Goal: Transaction & Acquisition: Purchase product/service

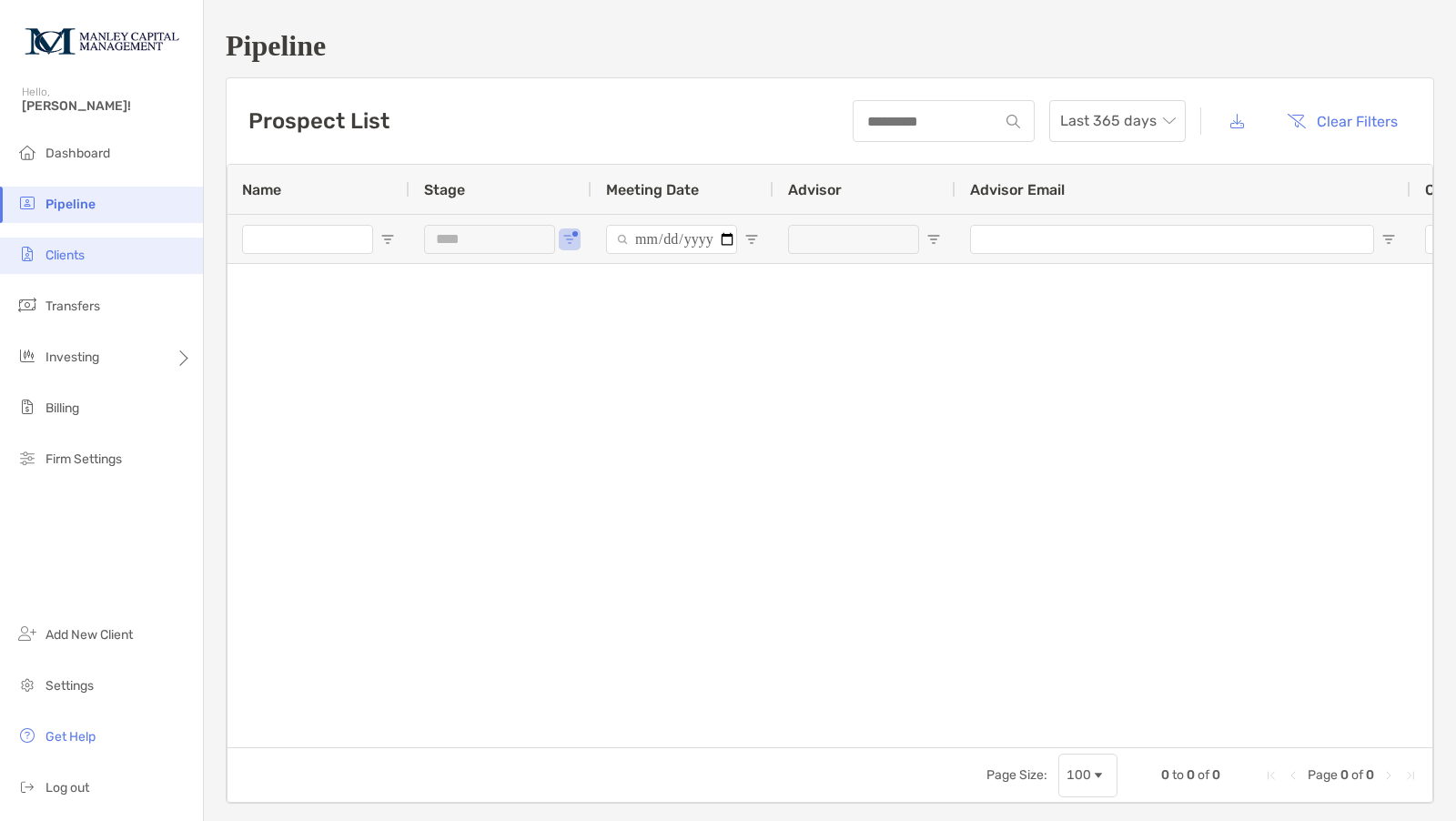
click at [68, 263] on li "Clients" at bounding box center [101, 255] width 203 height 36
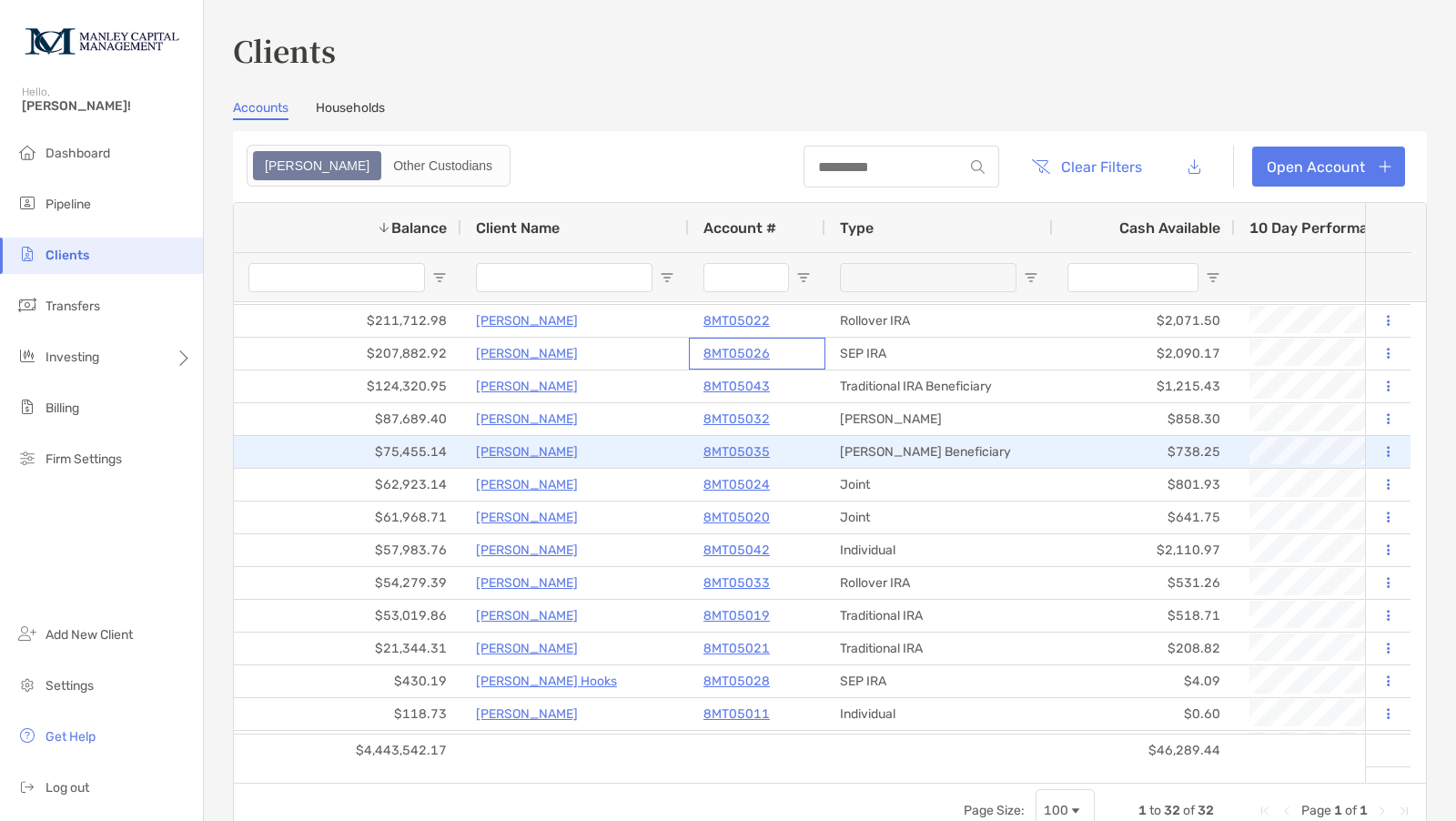
scroll to position [303, 0]
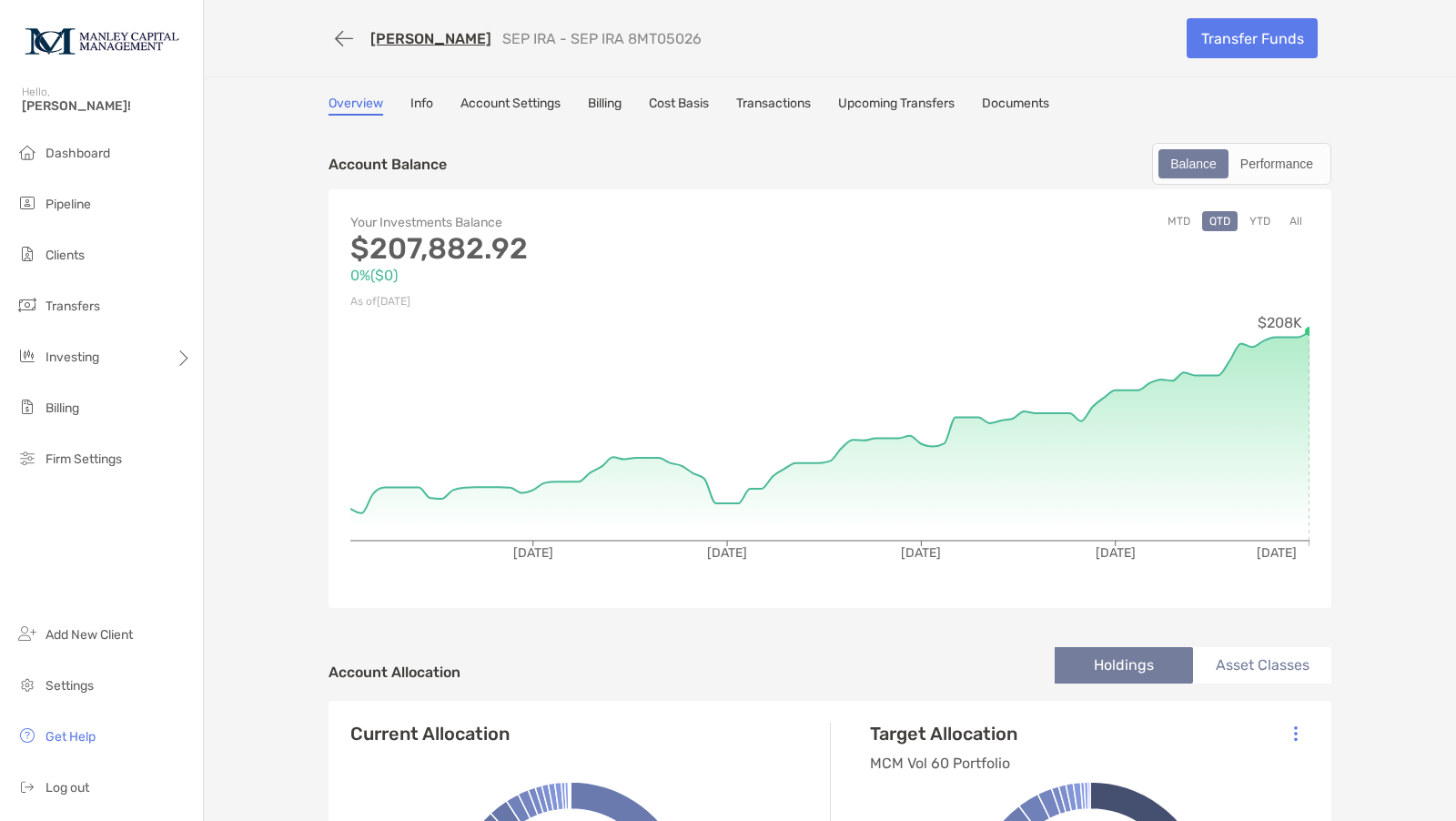
click at [1251, 217] on button "YTD" at bounding box center [1260, 221] width 36 height 20
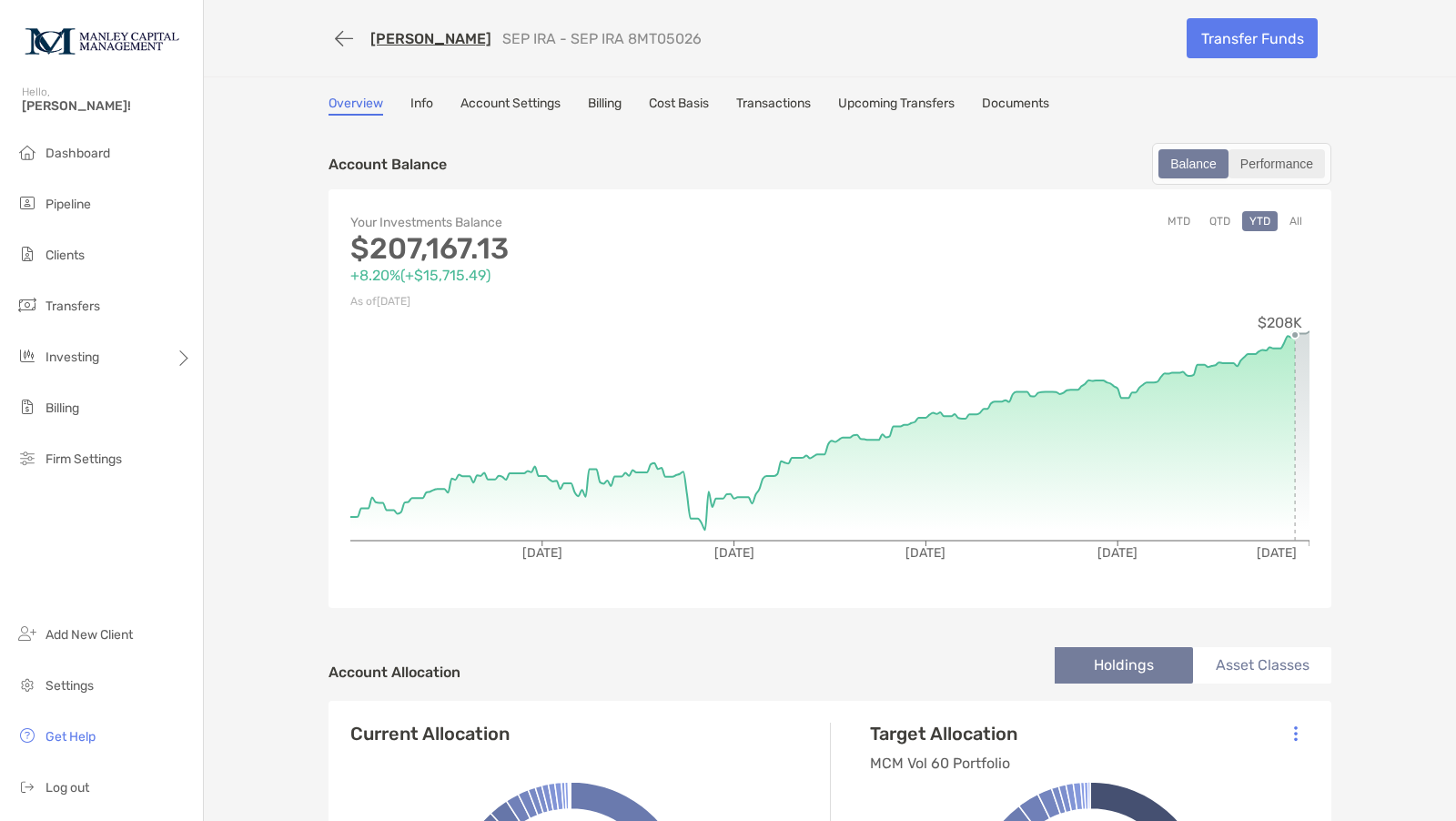
click at [1273, 152] on div "Performance" at bounding box center [1276, 164] width 93 height 26
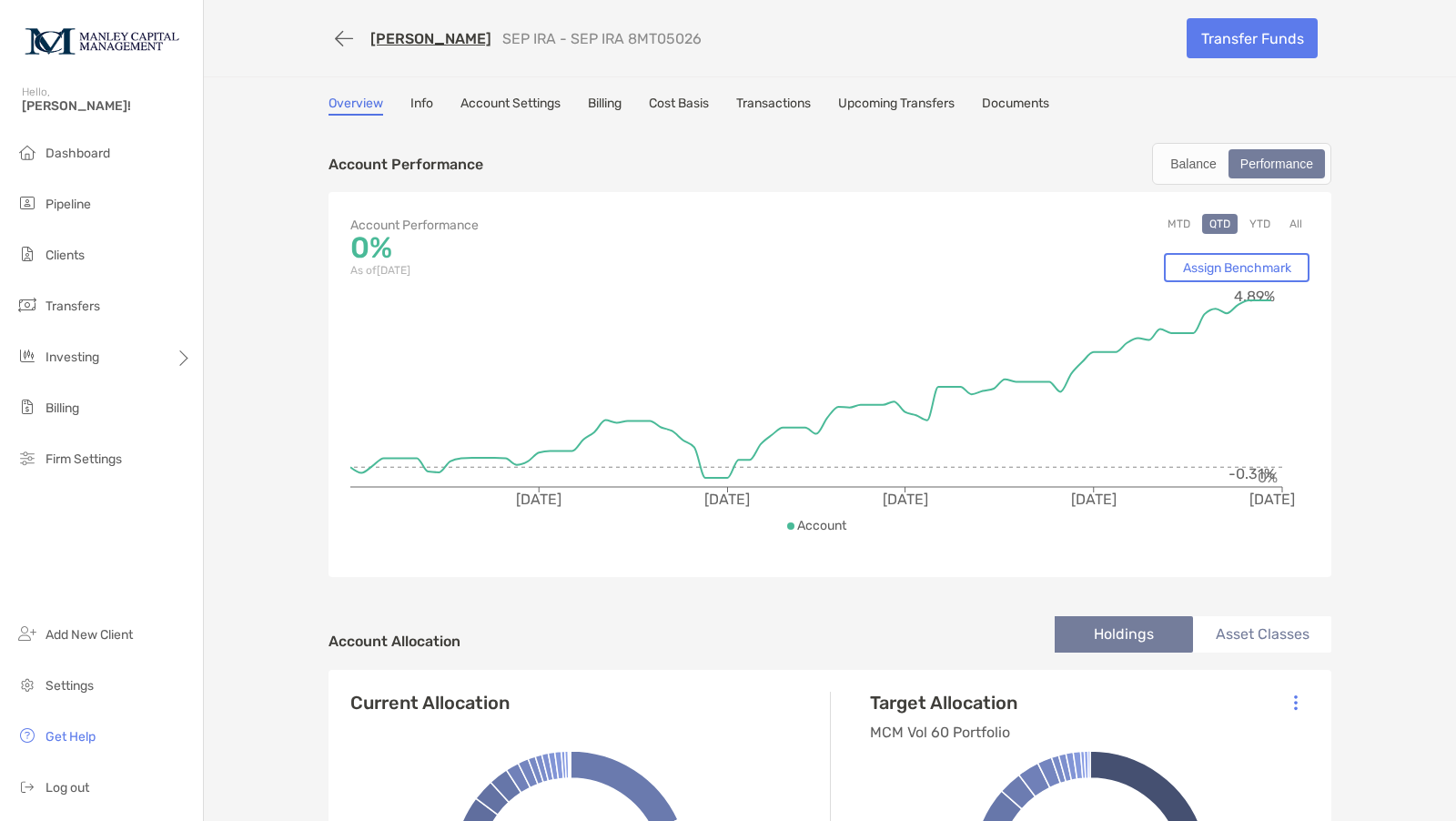
click at [1254, 219] on button "YTD" at bounding box center [1260, 224] width 36 height 20
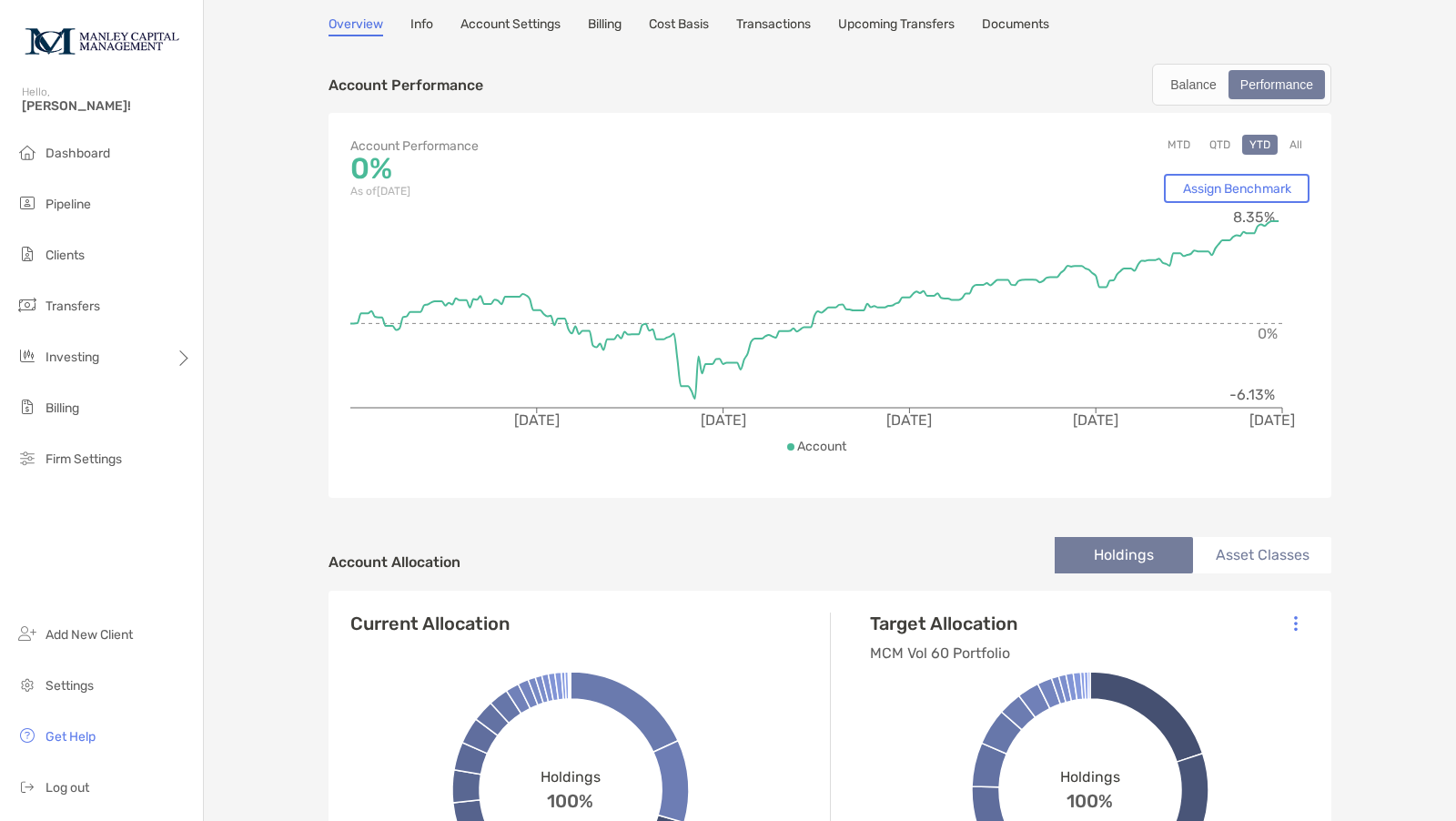
scroll to position [101, 0]
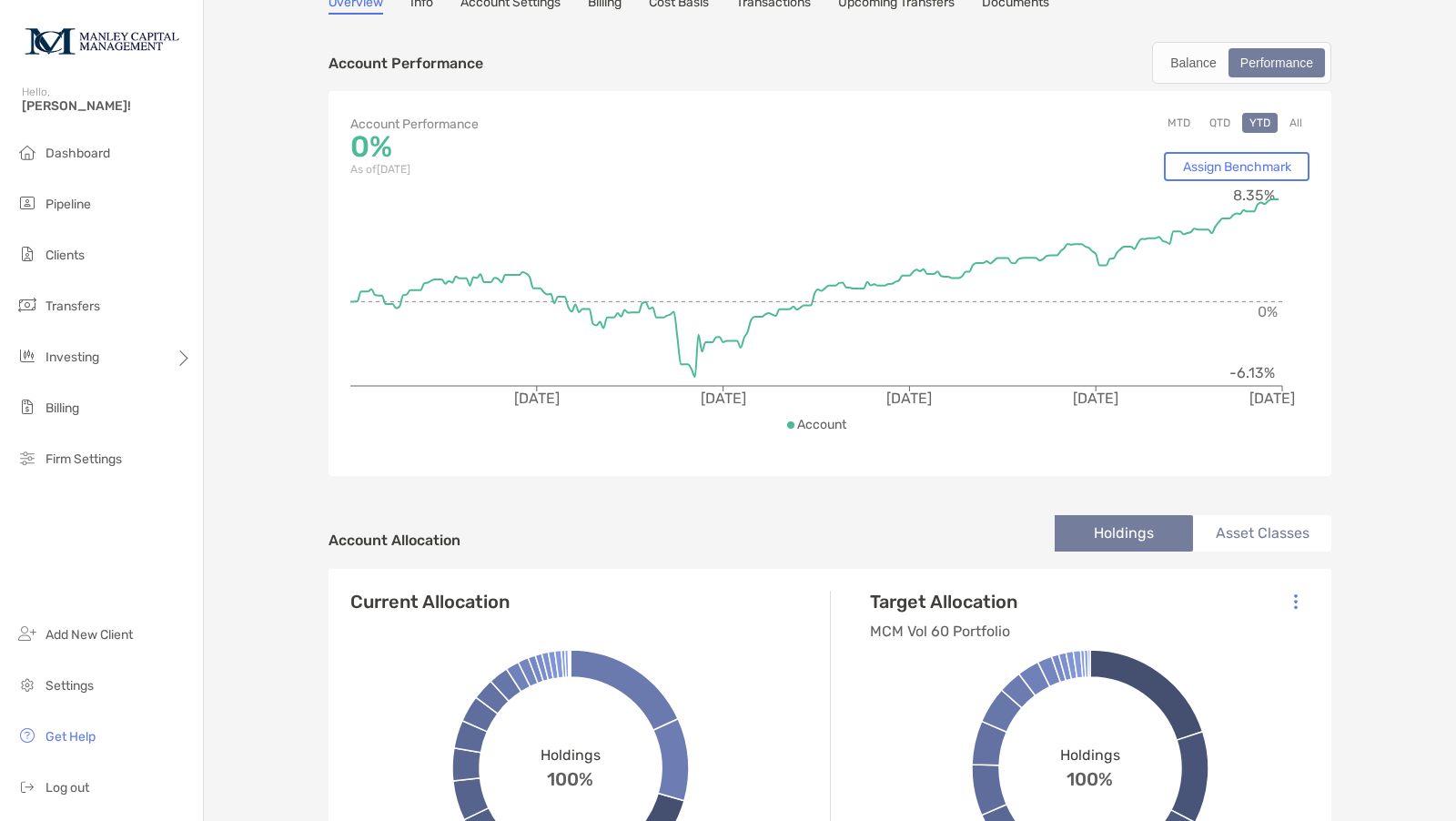
click at [1245, 535] on li "Asset Classes" at bounding box center [1262, 533] width 138 height 36
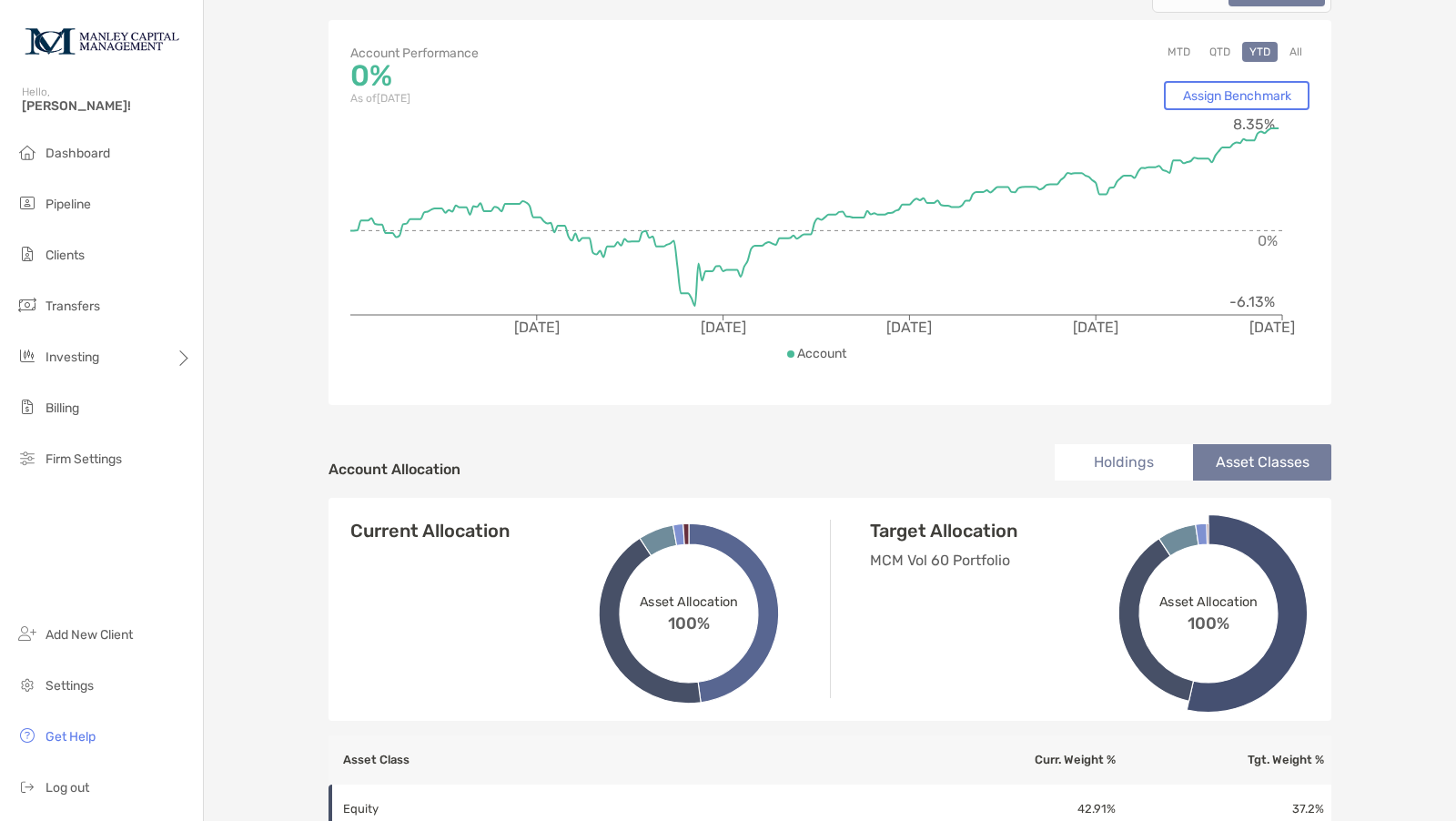
scroll to position [0, 0]
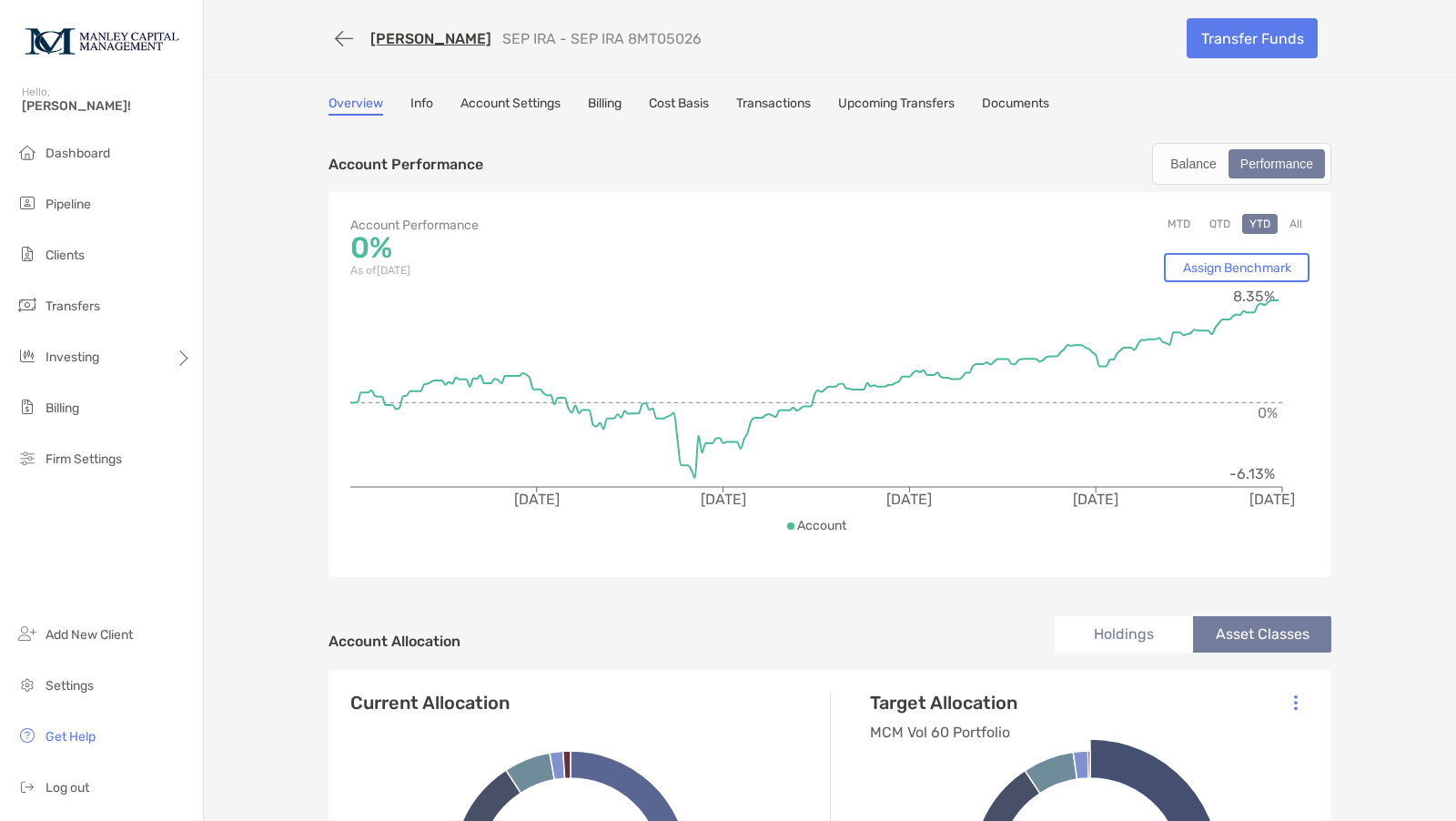
click at [1140, 616] on li "Holdings" at bounding box center [1123, 633] width 138 height 36
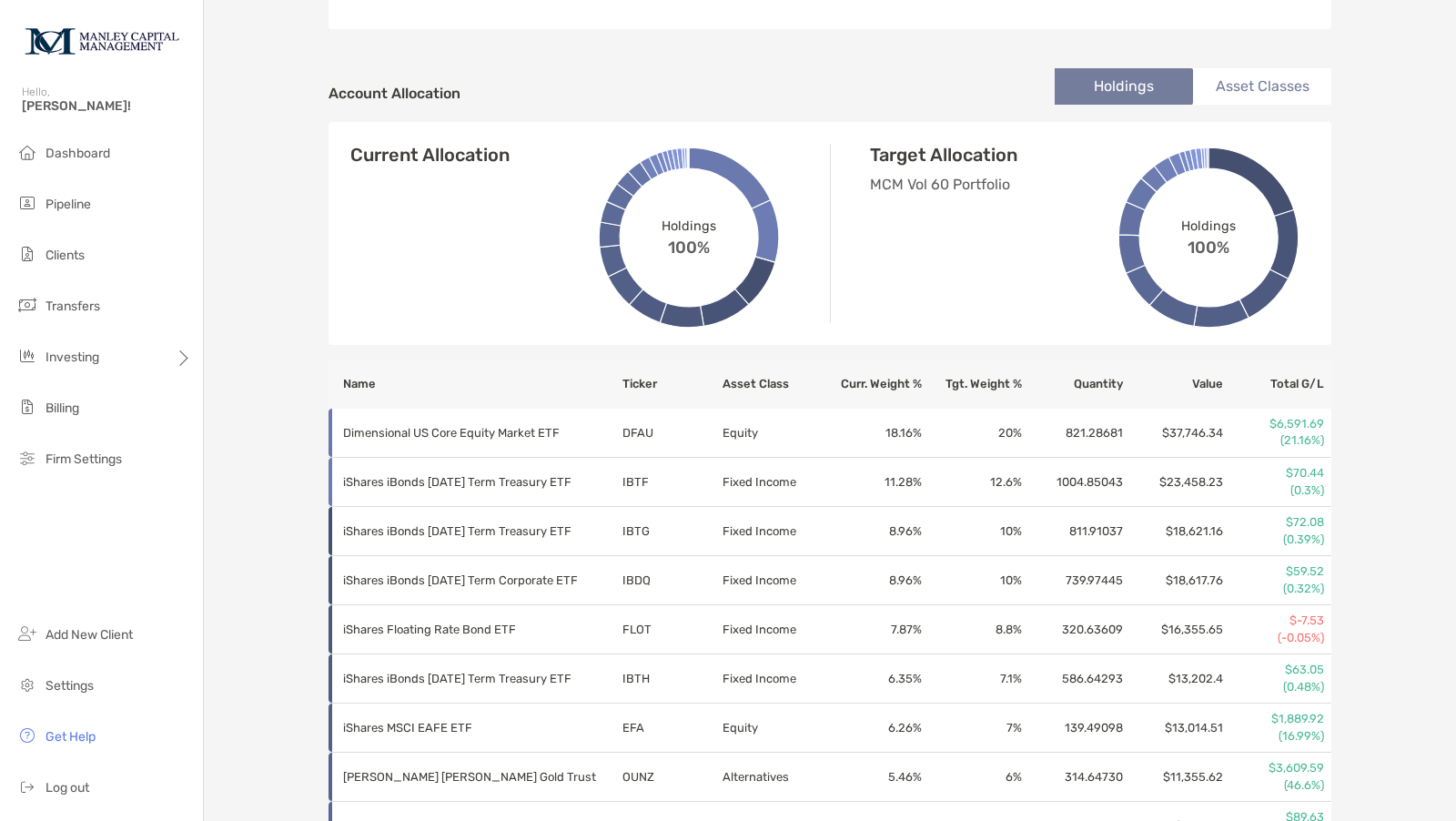
scroll to position [606, 0]
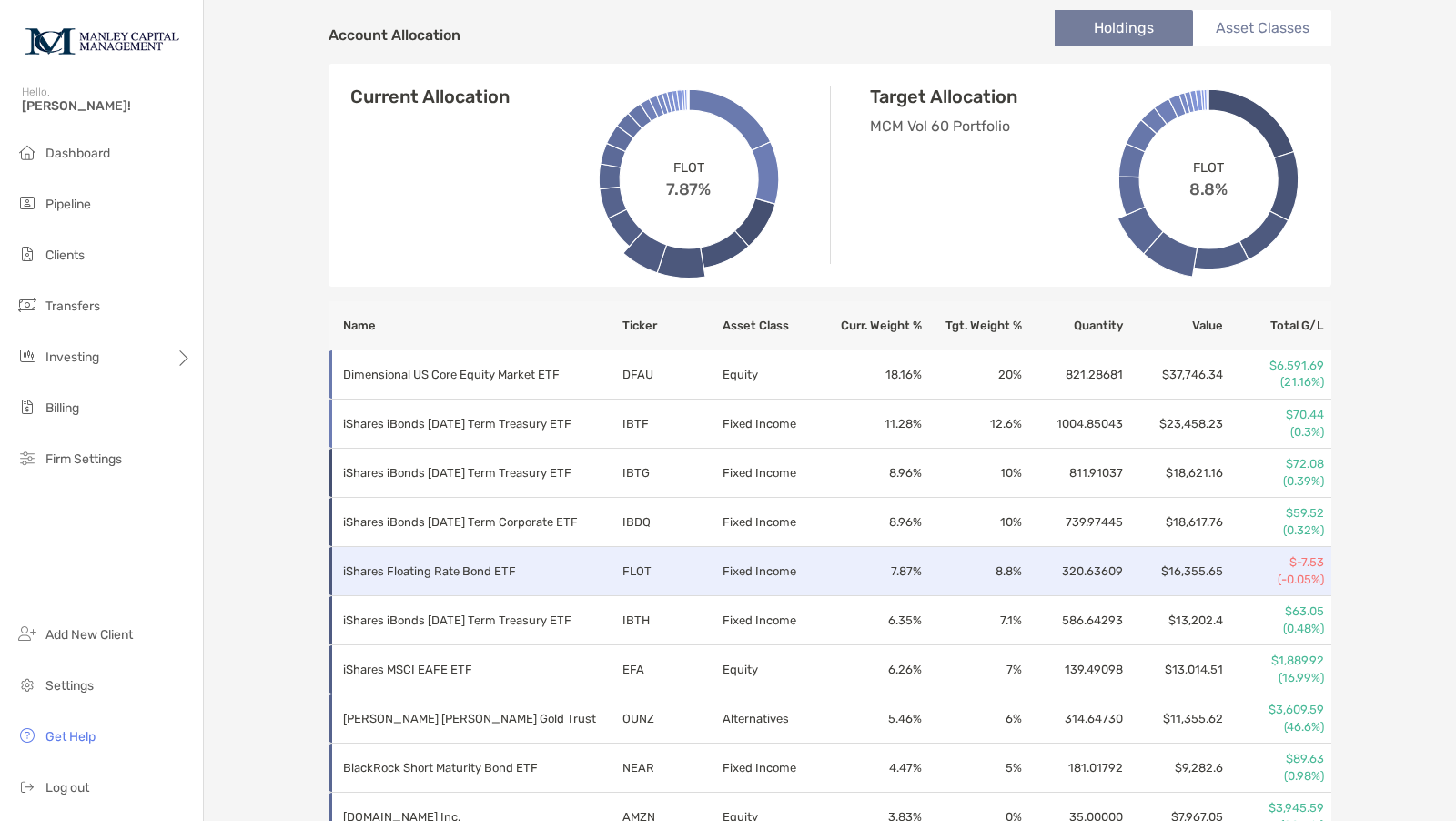
click at [480, 574] on p "iShares Floating Rate Bond ETF" at bounding box center [470, 570] width 254 height 23
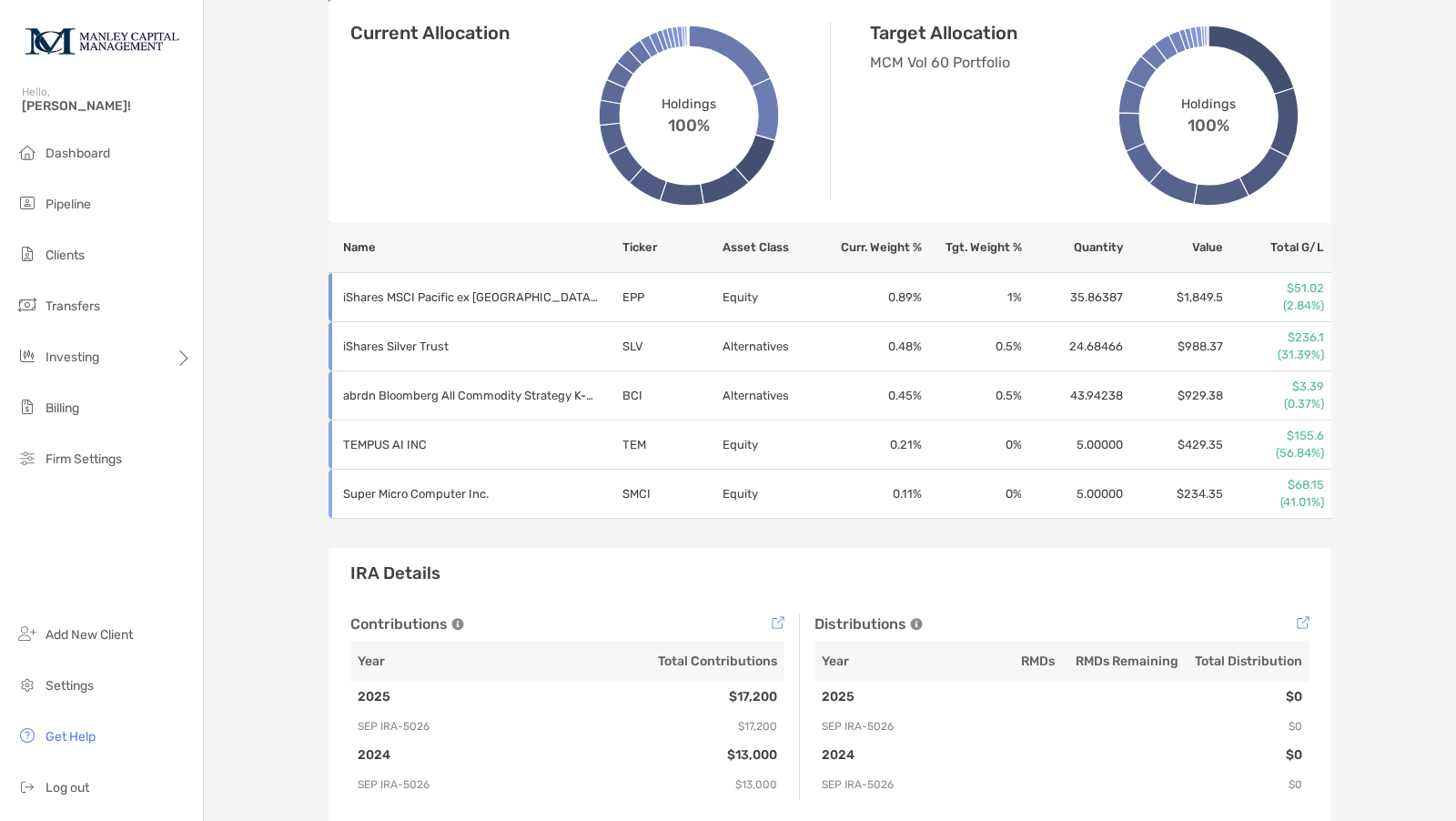
scroll to position [101, 0]
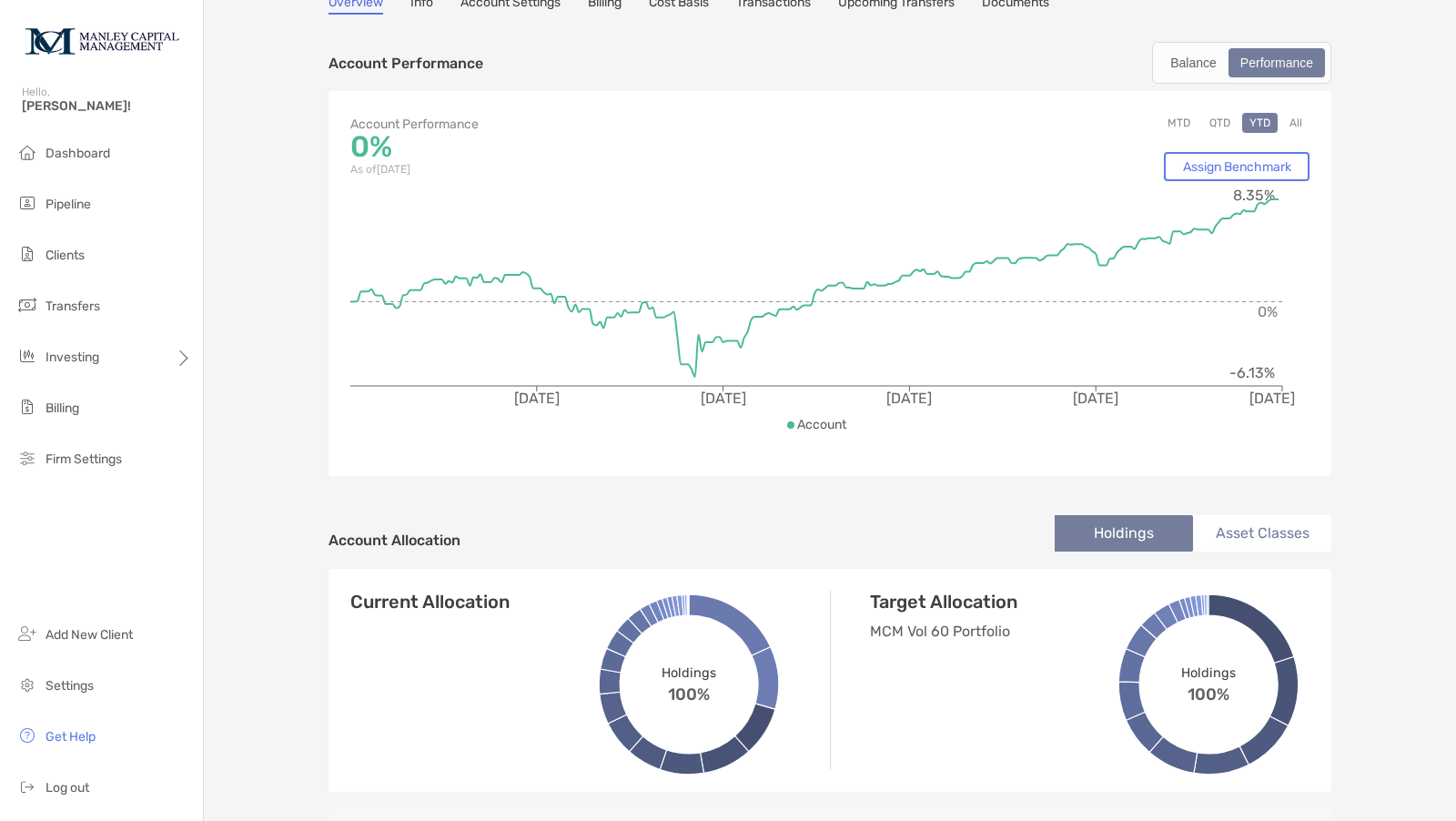
click at [1291, 115] on button "All" at bounding box center [1296, 123] width 28 height 20
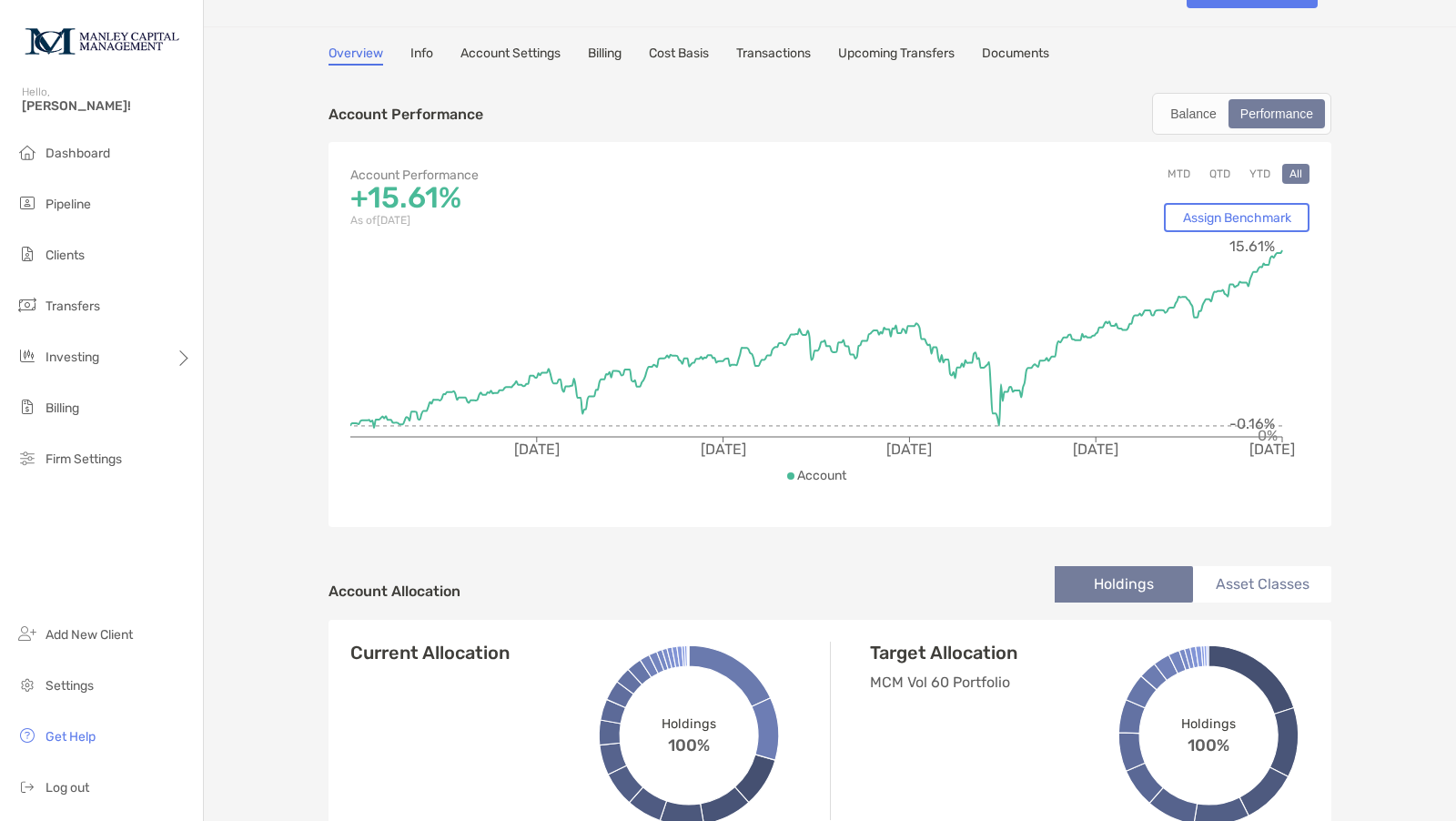
scroll to position [0, 0]
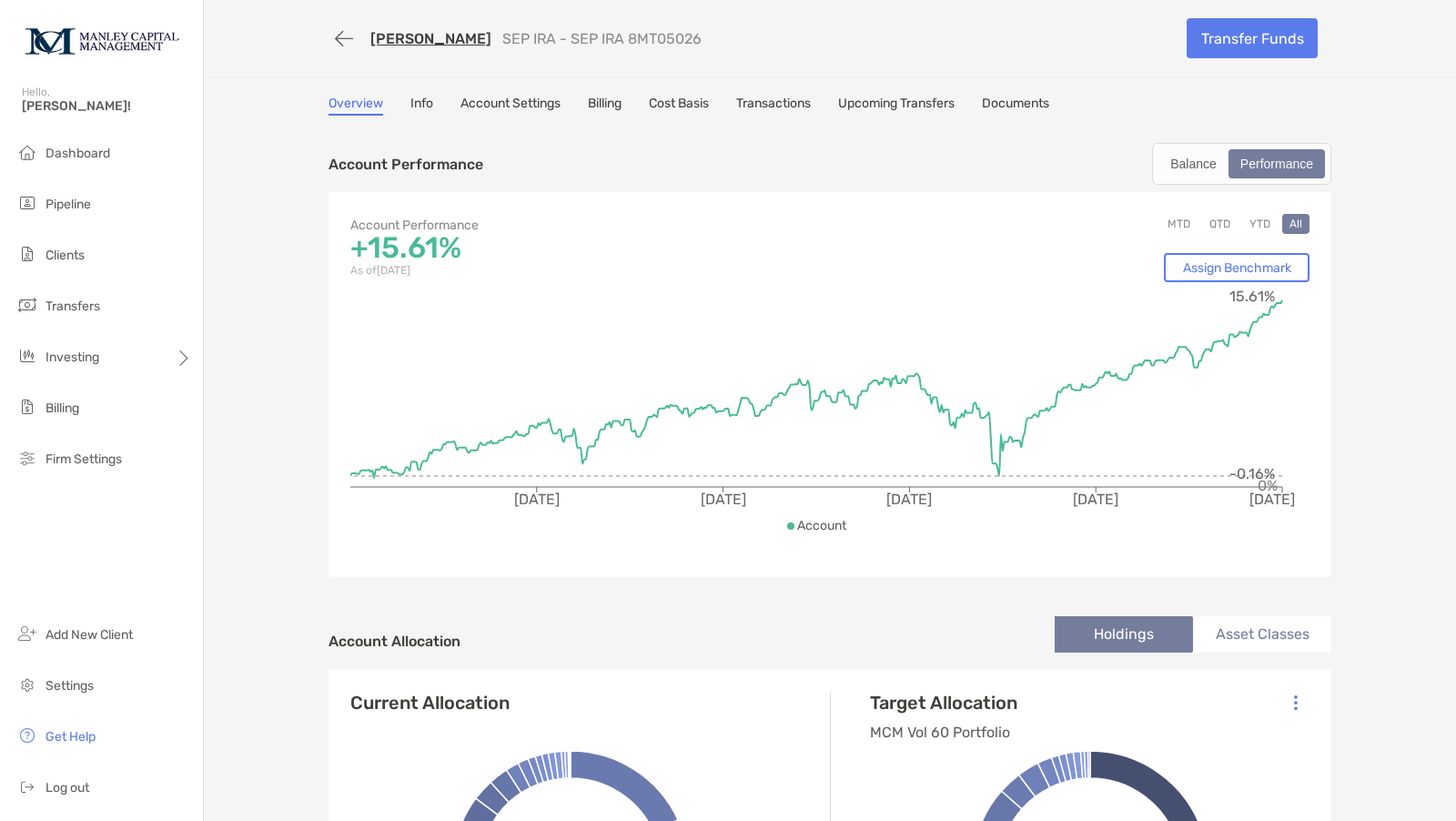
click at [1251, 219] on button "YTD" at bounding box center [1260, 224] width 36 height 20
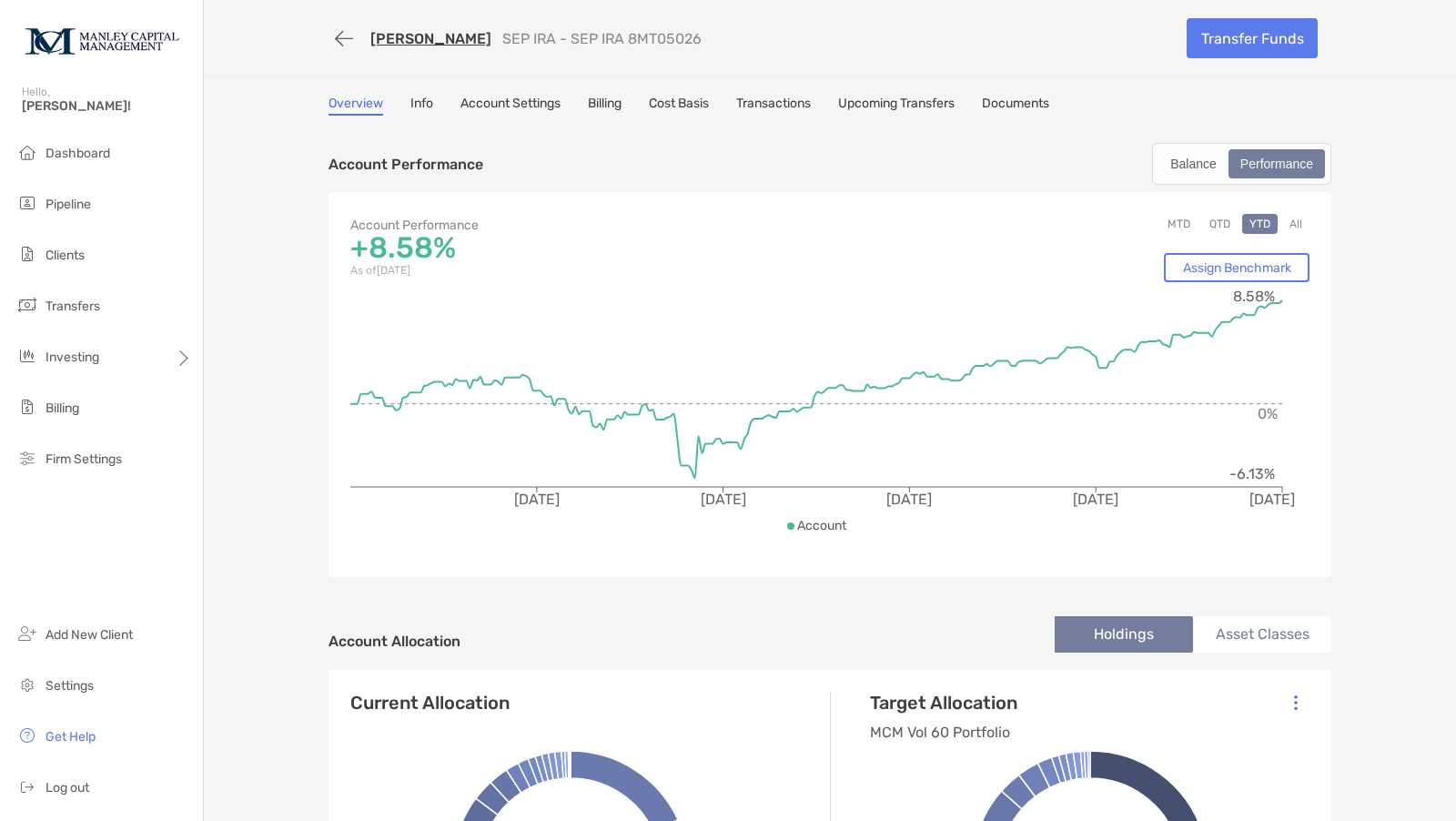
click at [408, 41] on link "[PERSON_NAME]" at bounding box center [430, 39] width 121 height 18
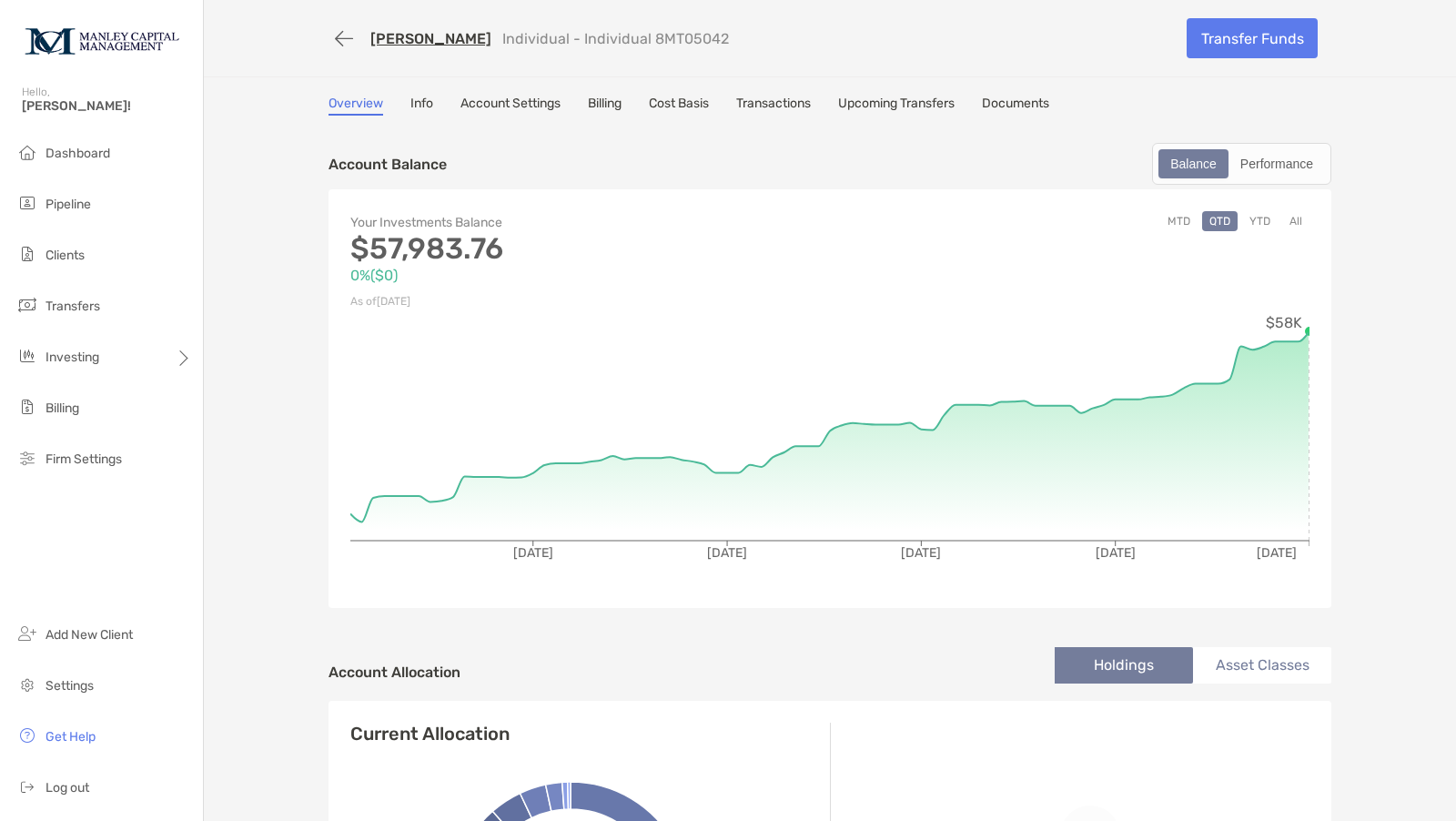
click at [1254, 218] on button "YTD" at bounding box center [1260, 221] width 36 height 20
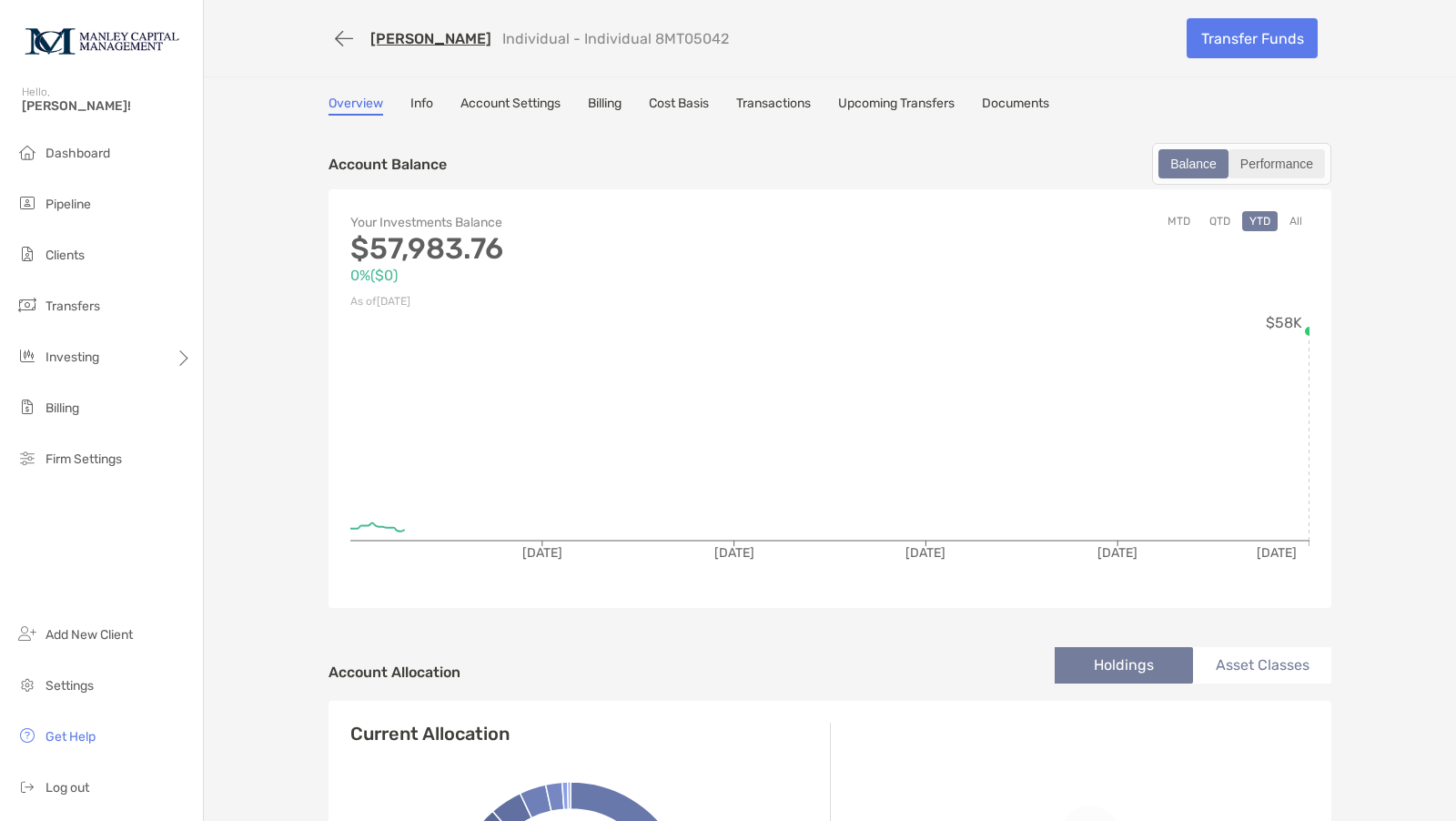
click at [1281, 161] on div "Performance" at bounding box center [1276, 164] width 93 height 26
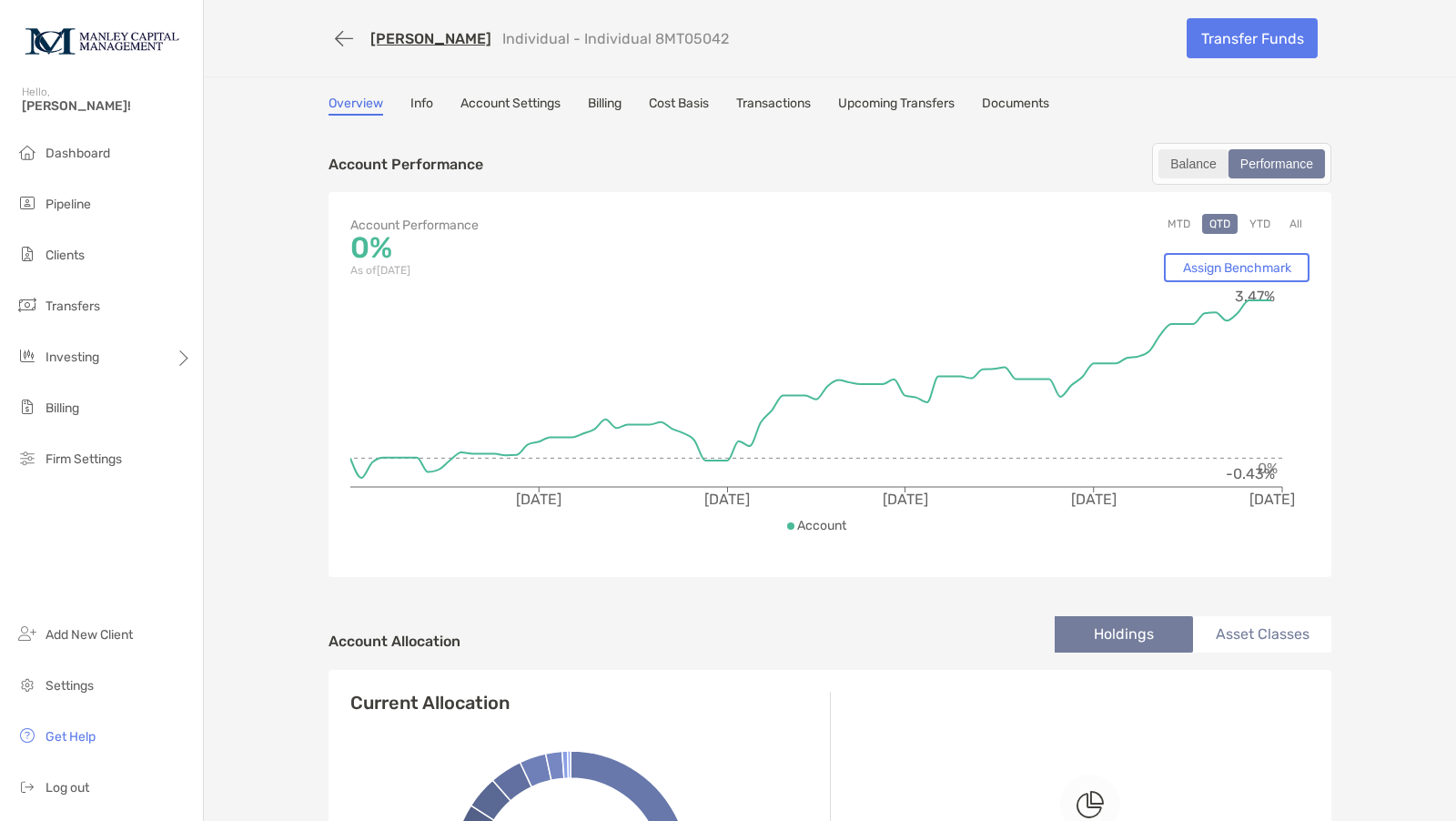
click at [1189, 153] on div "Balance" at bounding box center [1193, 164] width 66 height 26
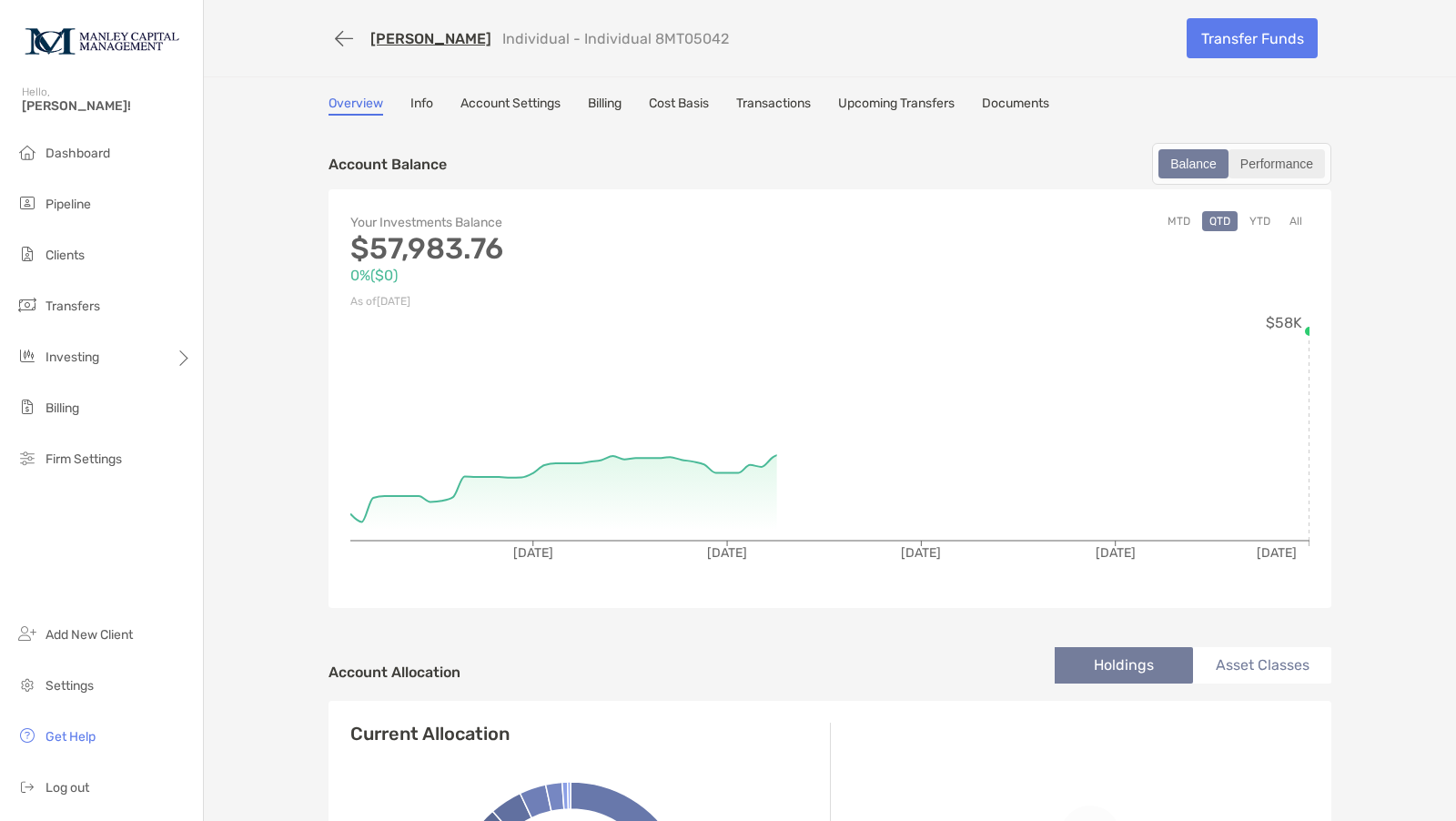
click at [1253, 169] on div "Performance" at bounding box center [1276, 164] width 93 height 26
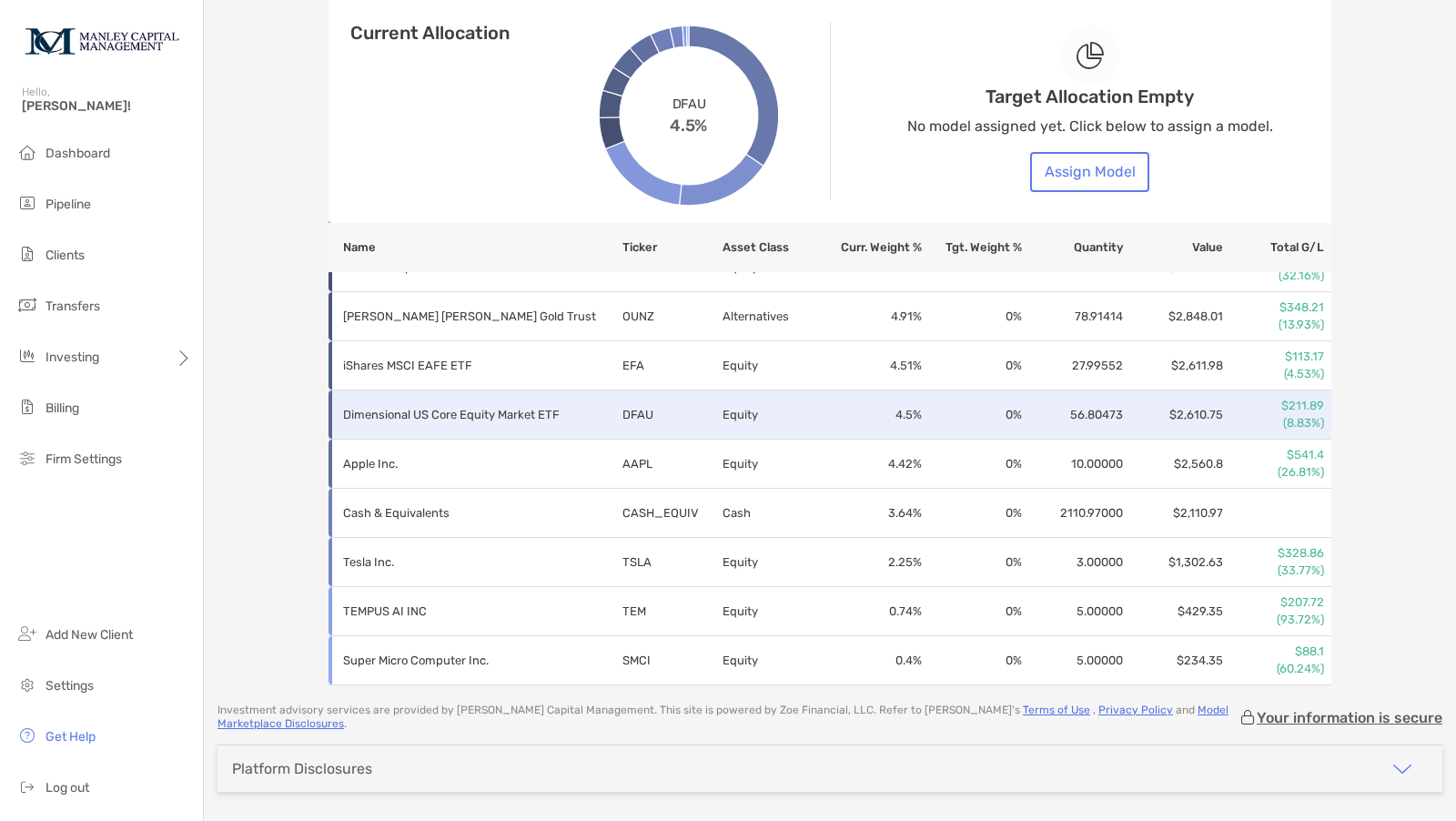
scroll to position [851, 0]
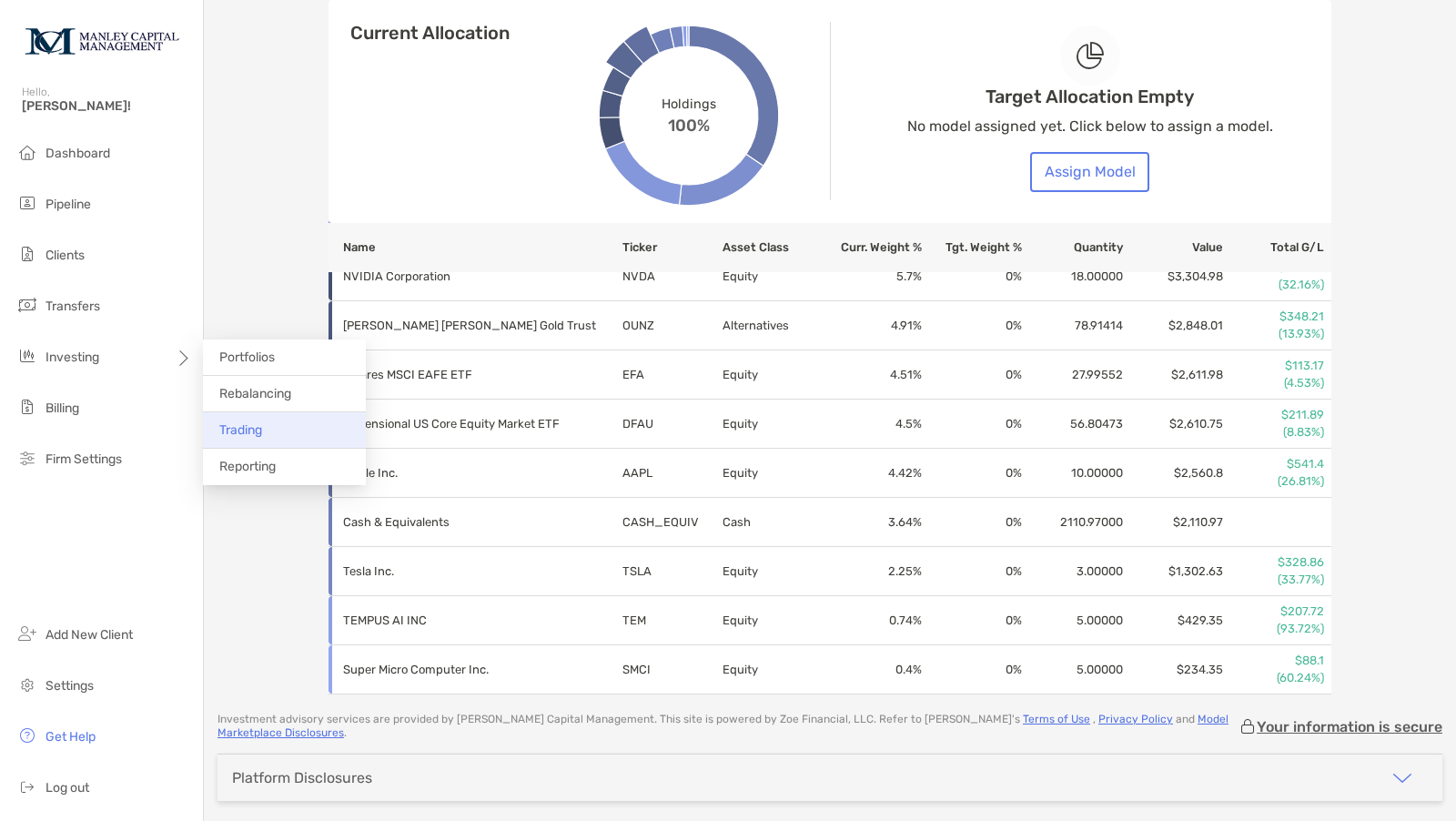
click at [262, 429] on span "Trading" at bounding box center [241, 429] width 42 height 16
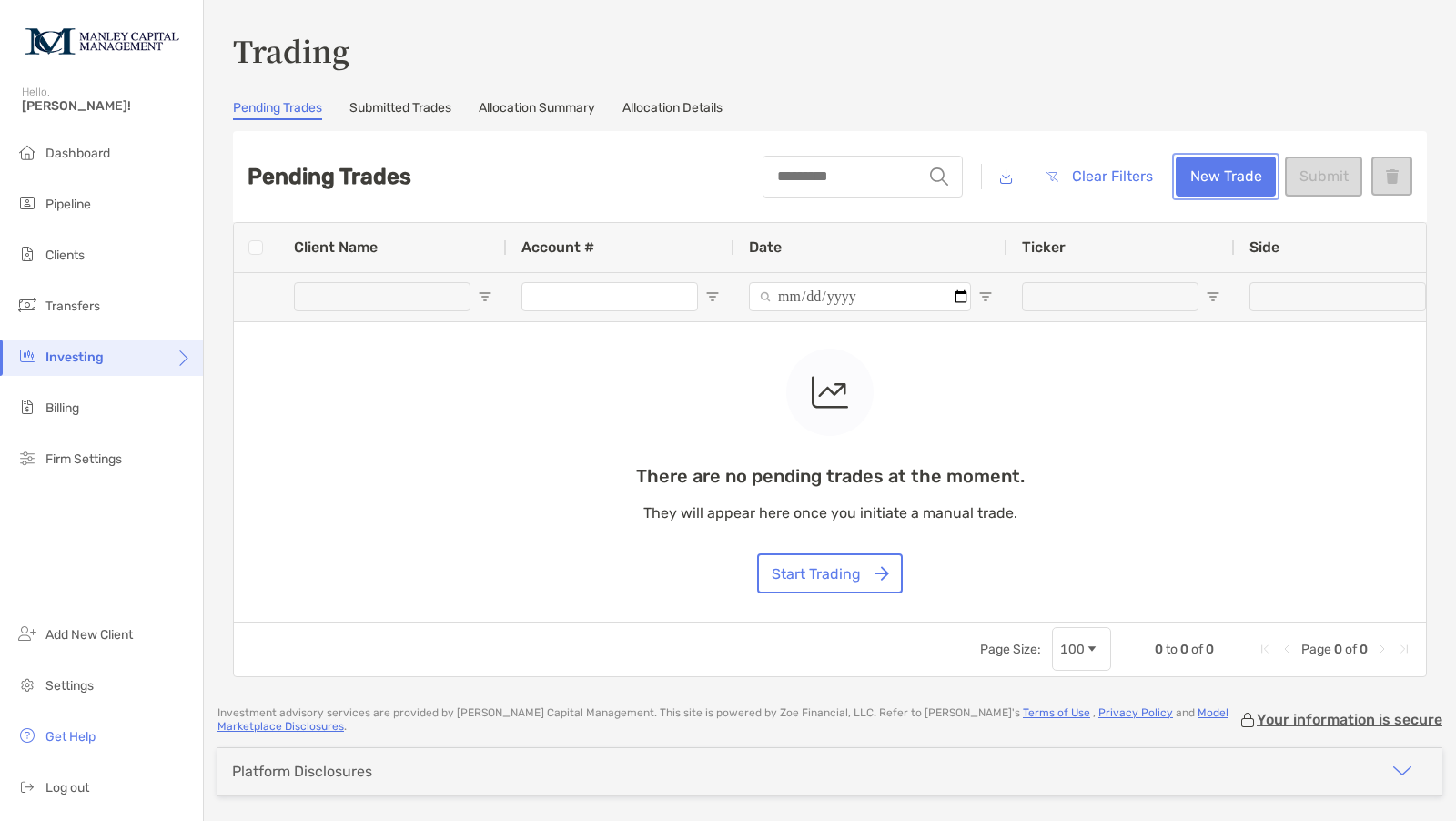
click at [1201, 173] on button "New Trade" at bounding box center [1226, 176] width 100 height 40
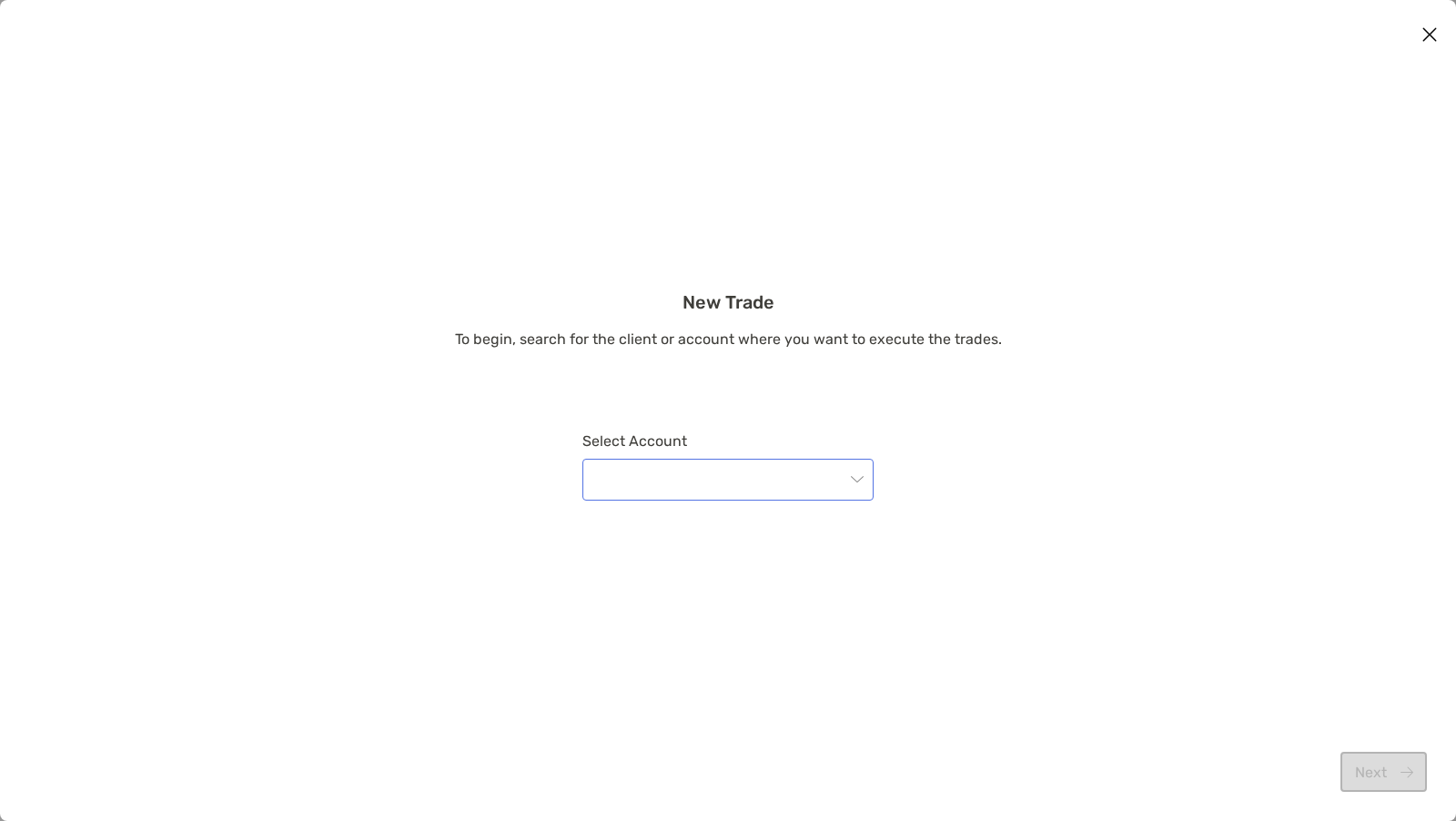
click at [638, 477] on input "modal" at bounding box center [719, 479] width 252 height 40
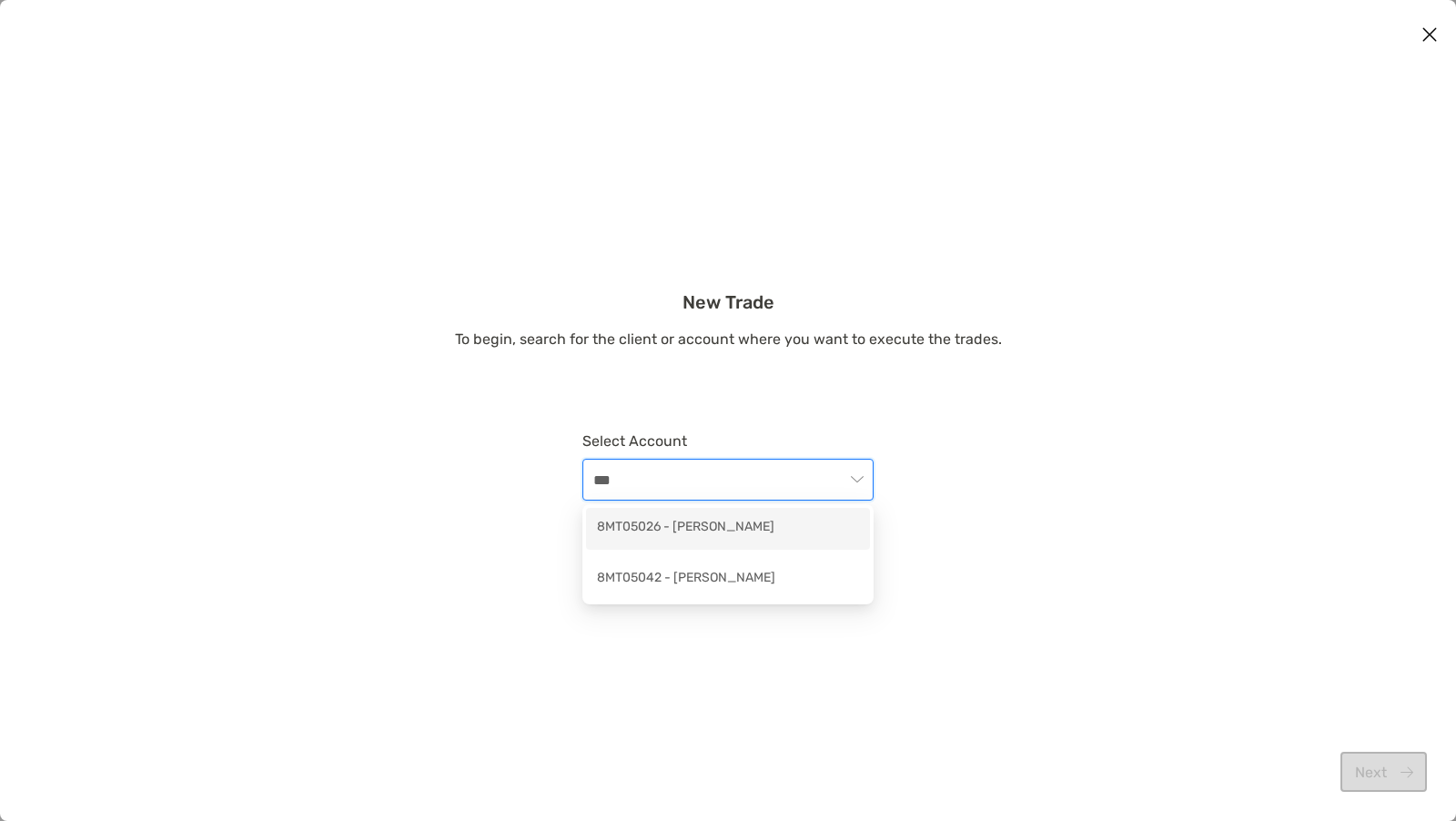
type input "****"
click at [653, 584] on div "8MT05042 - Eric Tymchyshyn" at bounding box center [728, 579] width 262 height 23
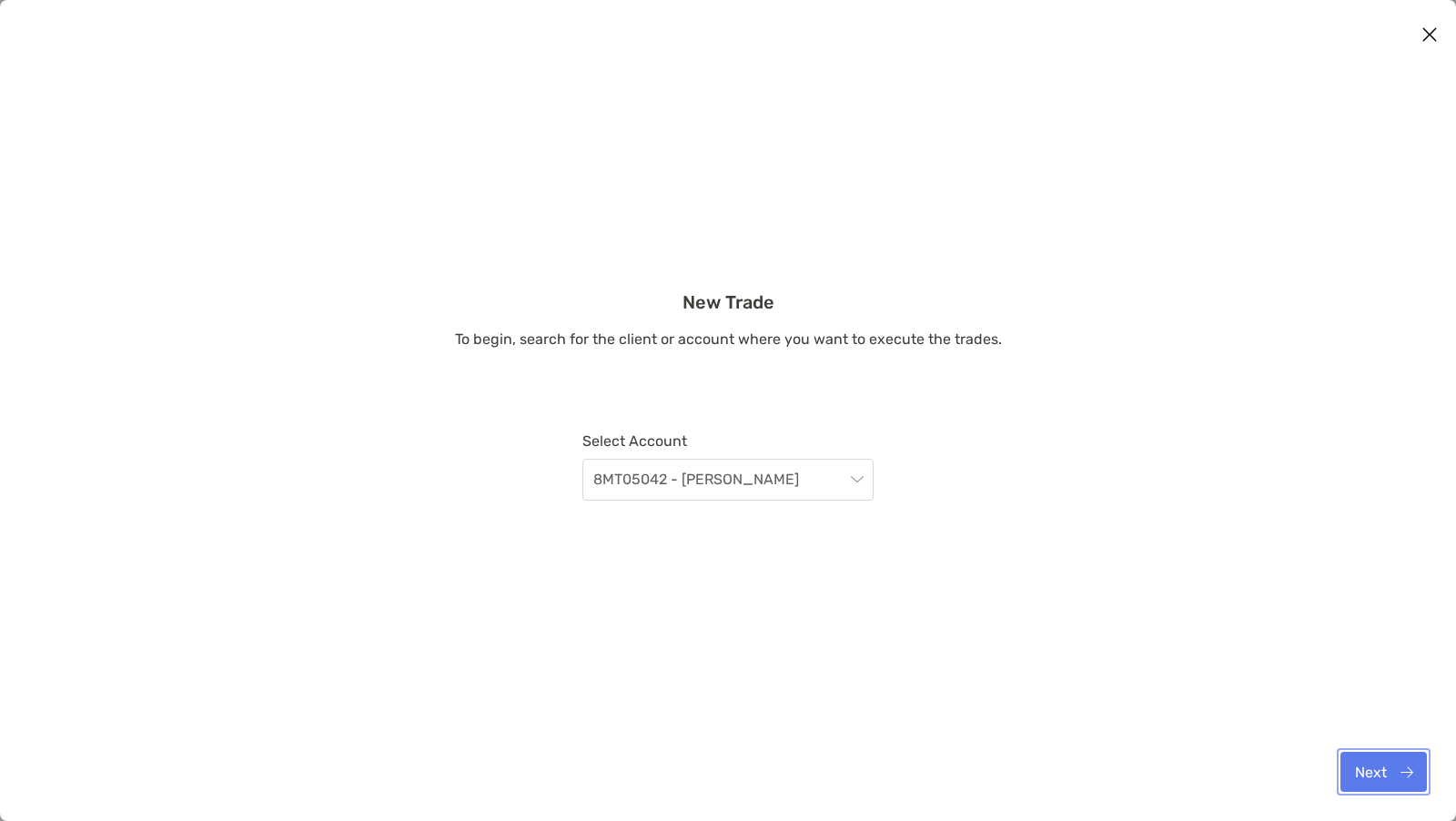
click at [1385, 776] on button "Next" at bounding box center [1383, 771] width 87 height 40
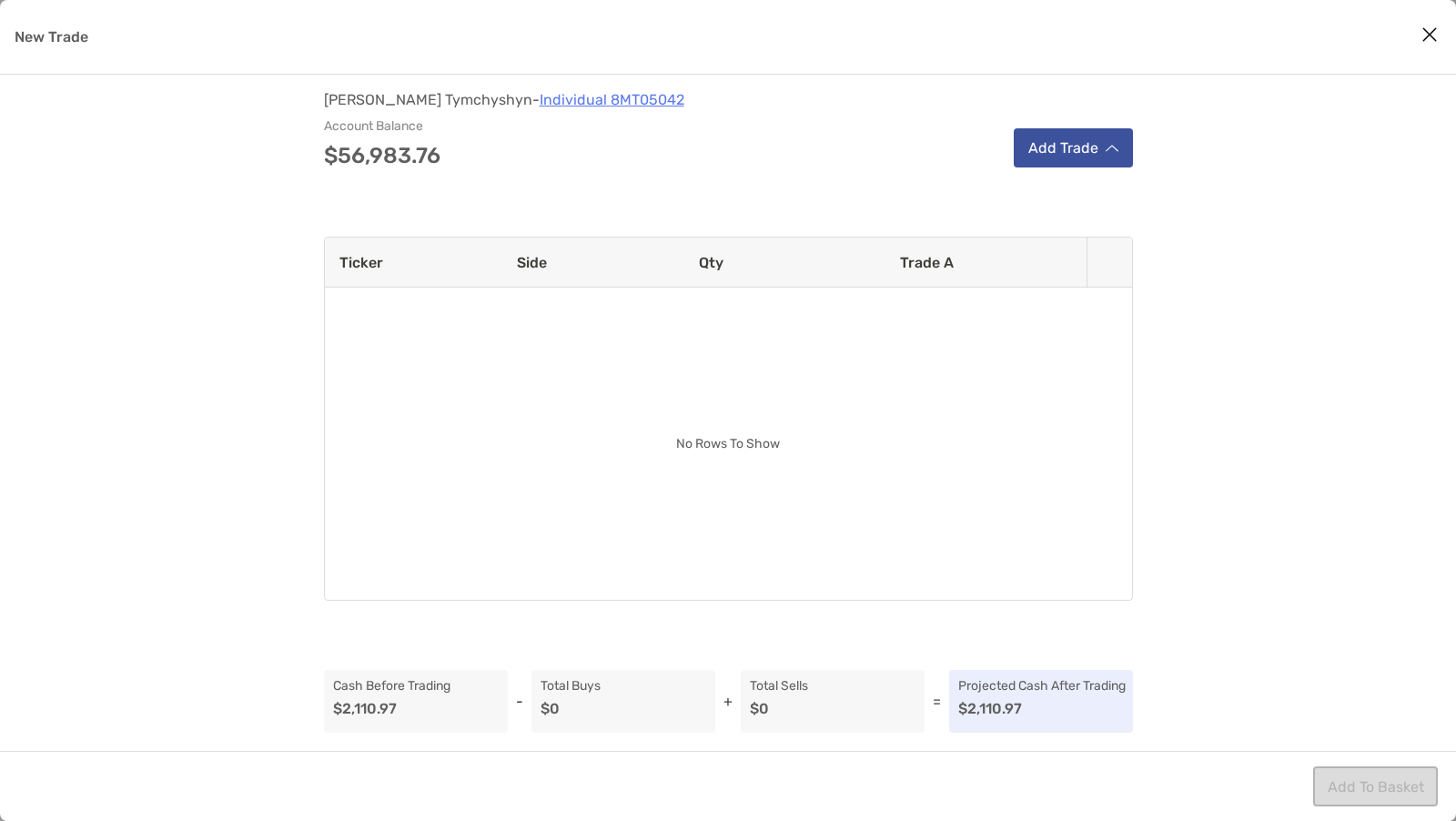
click at [1046, 155] on button "Add Trade" at bounding box center [1073, 147] width 119 height 39
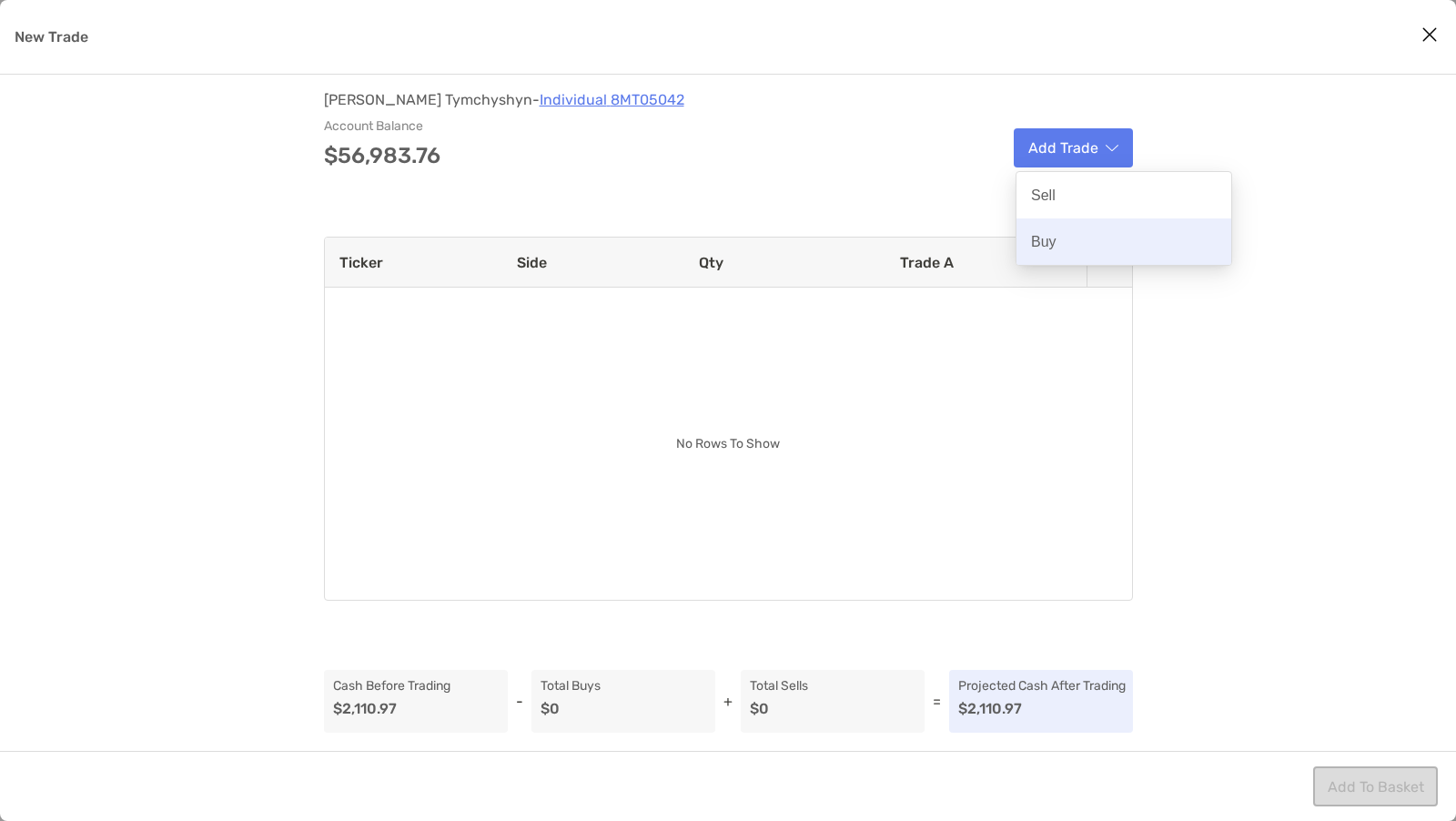
drag, startPoint x: 1062, startPoint y: 223, endPoint x: 1066, endPoint y: 234, distance: 11.7
click at [1066, 234] on div "Buy" at bounding box center [1123, 241] width 215 height 46
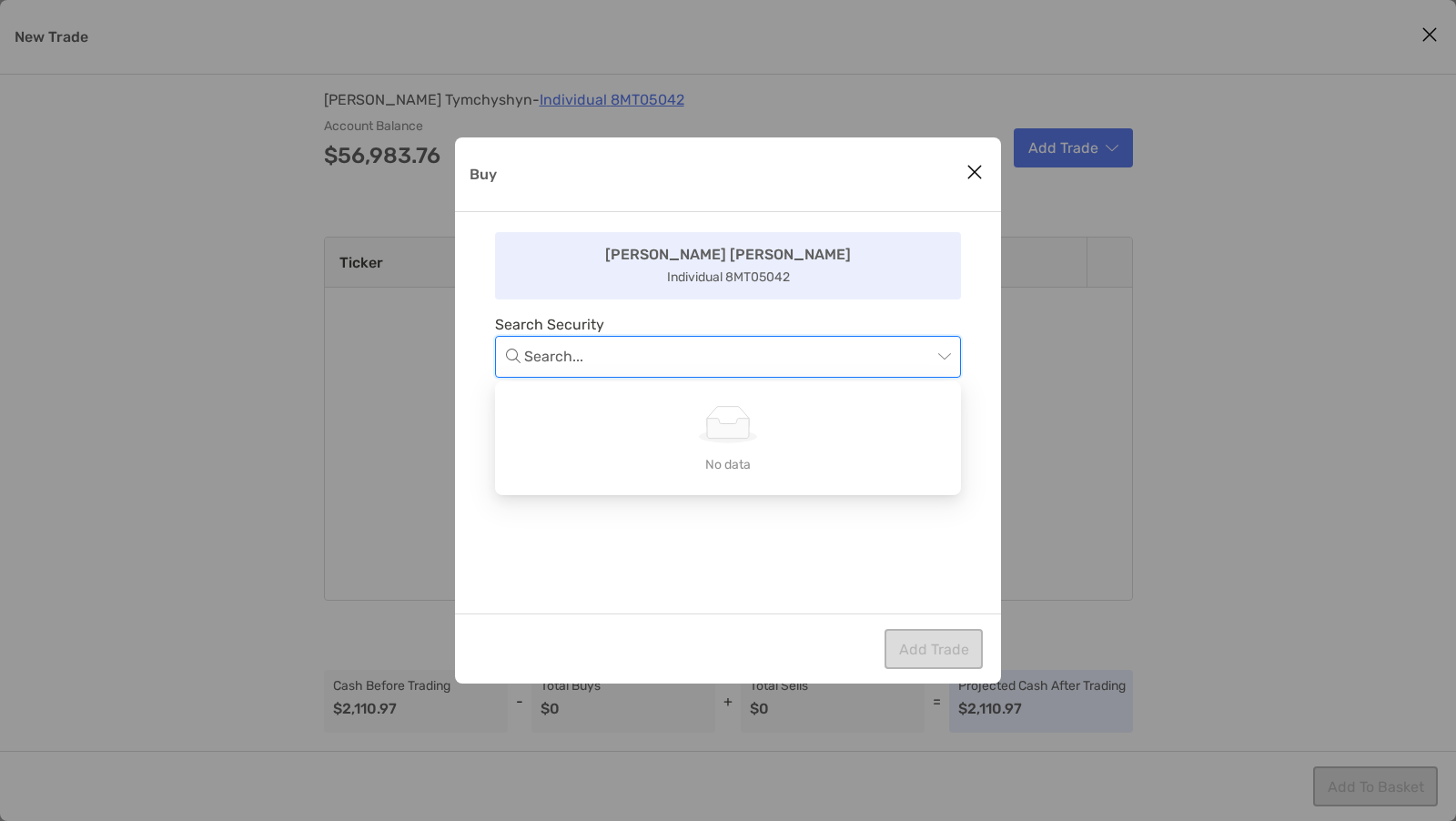
click at [687, 363] on input "Buy" at bounding box center [728, 356] width 407 height 40
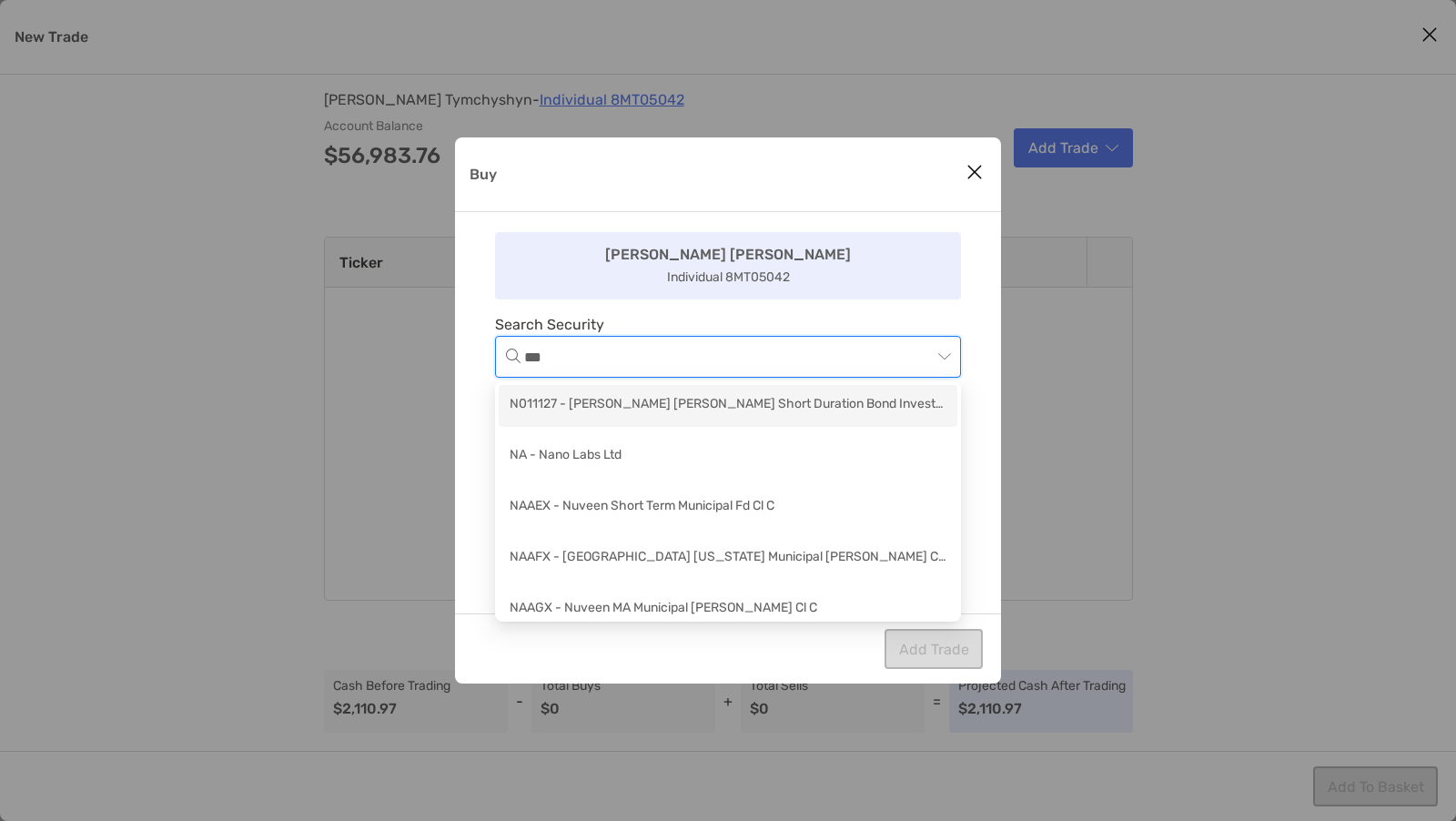
type input "****"
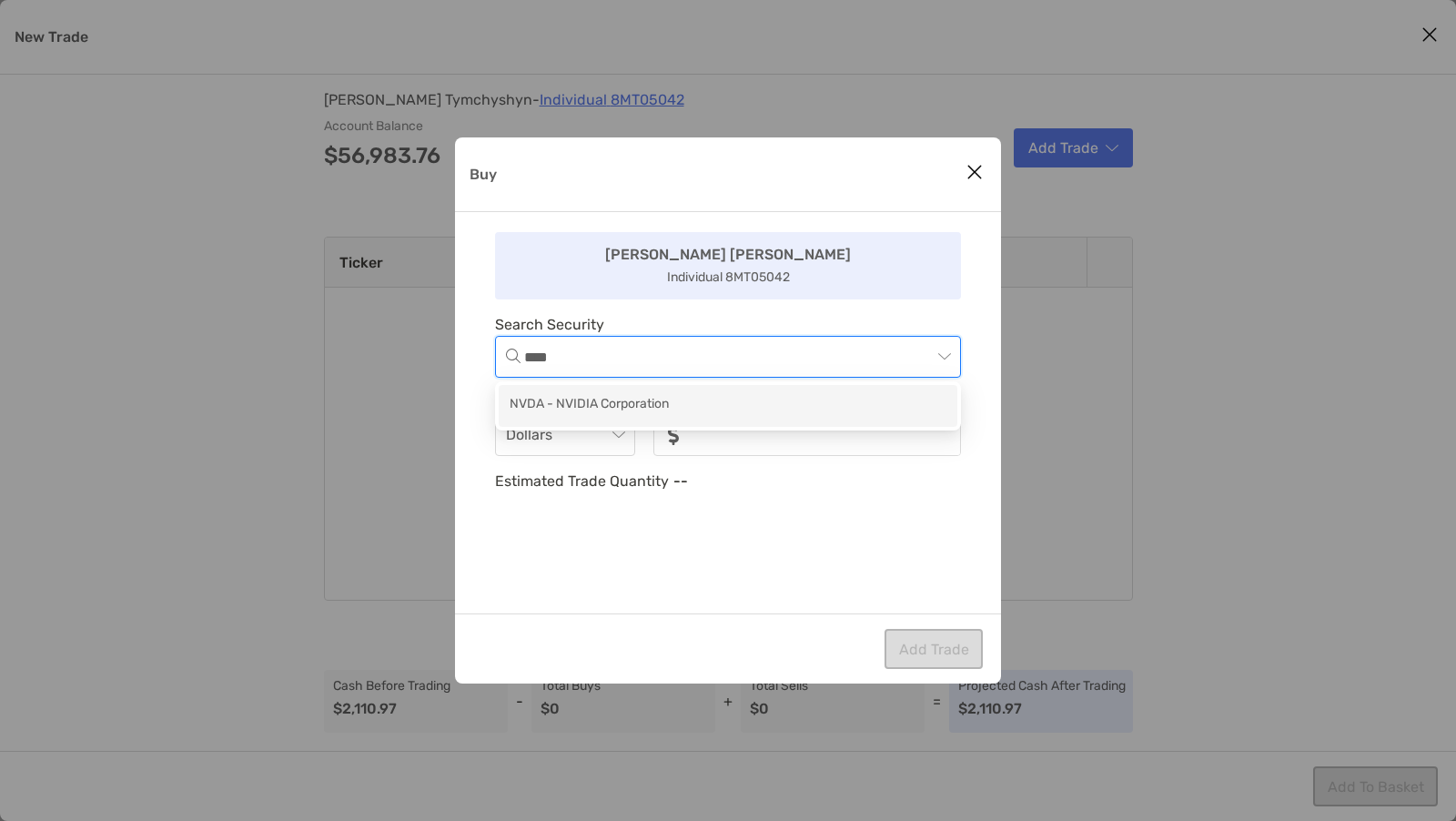
click at [668, 409] on div "NVDA - NVIDIA Corporation" at bounding box center [728, 405] width 437 height 23
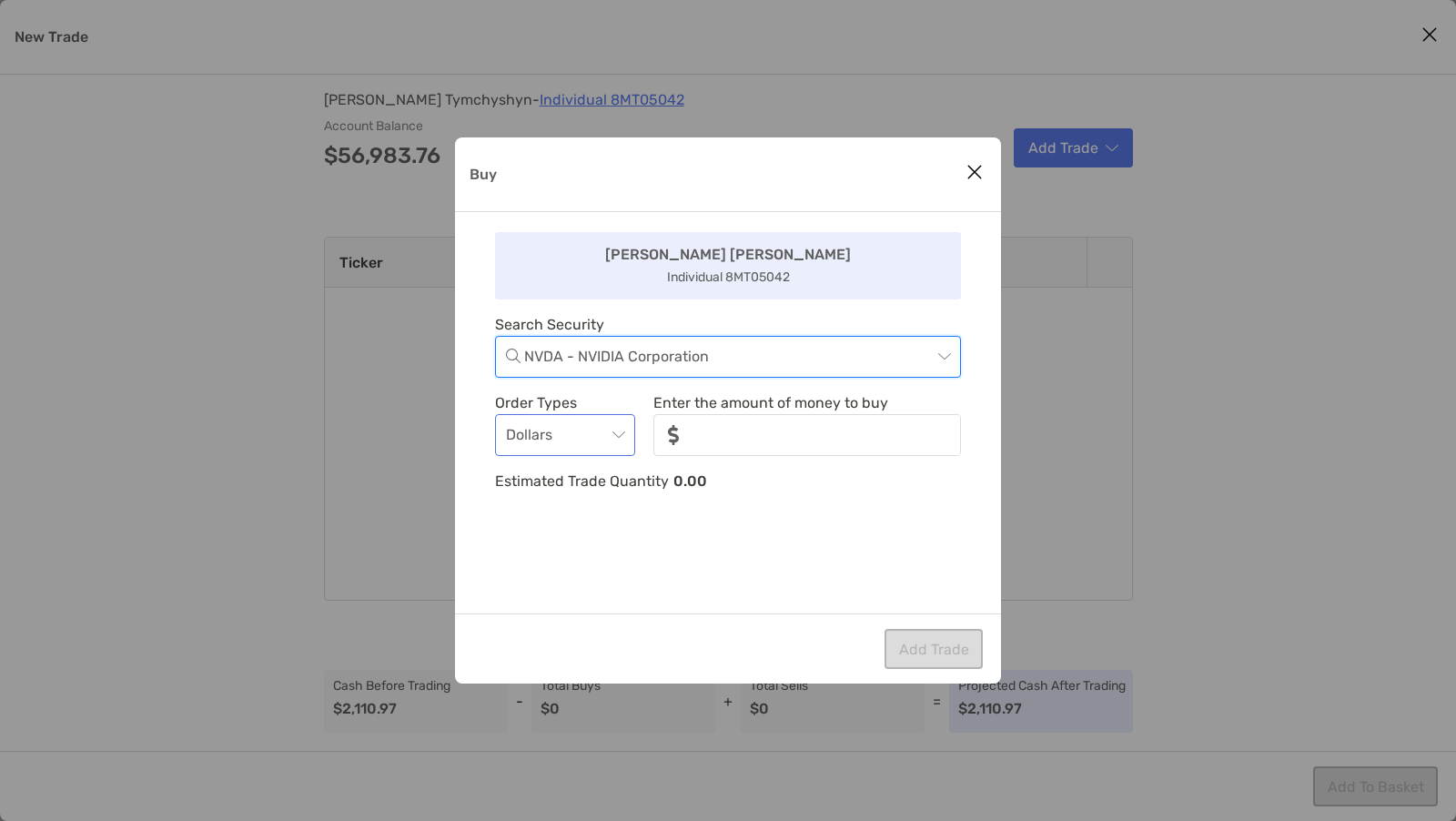
click at [616, 431] on span "Dollars" at bounding box center [565, 434] width 118 height 40
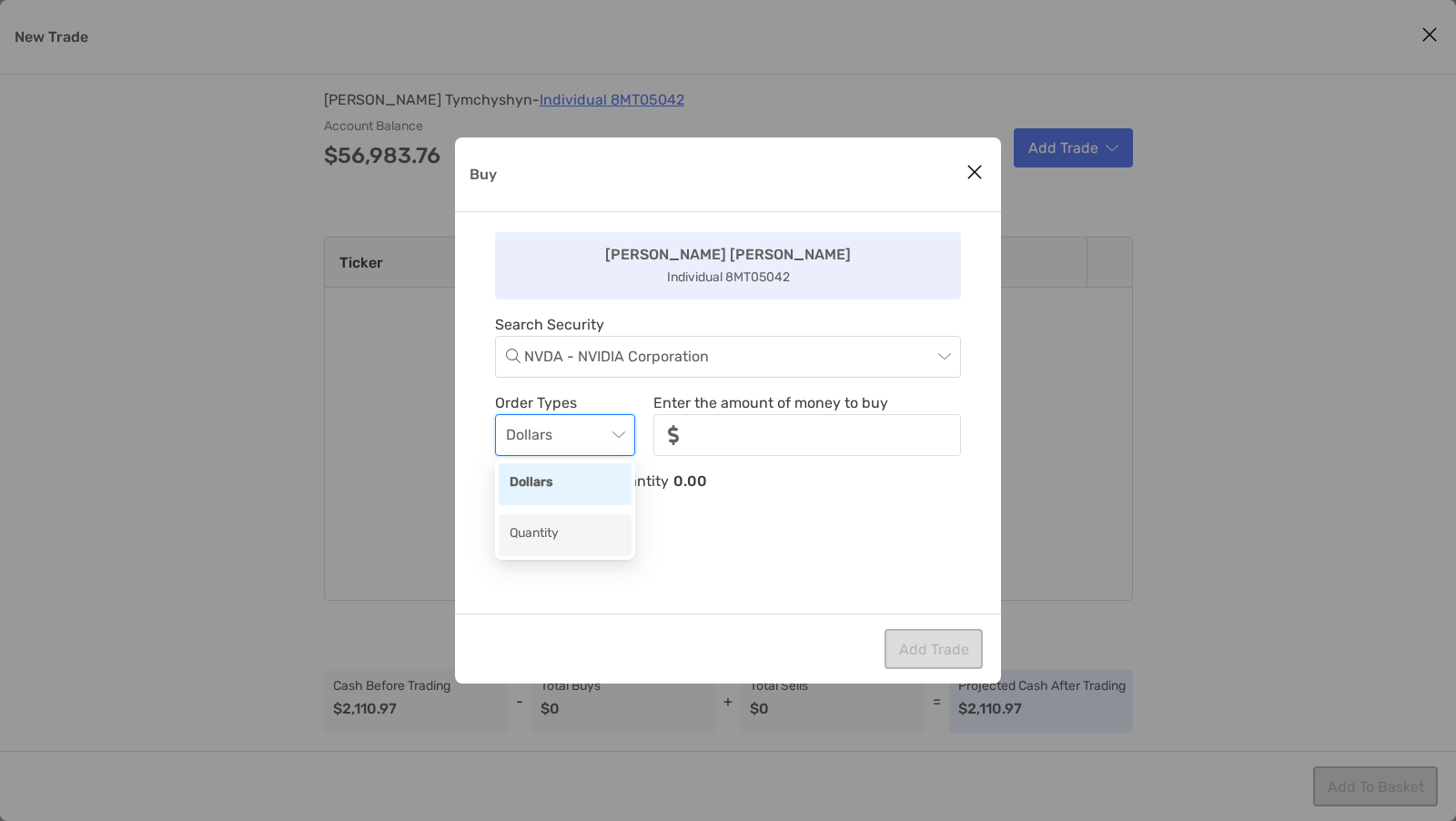
click at [579, 521] on div "Quantity" at bounding box center [565, 534] width 133 height 41
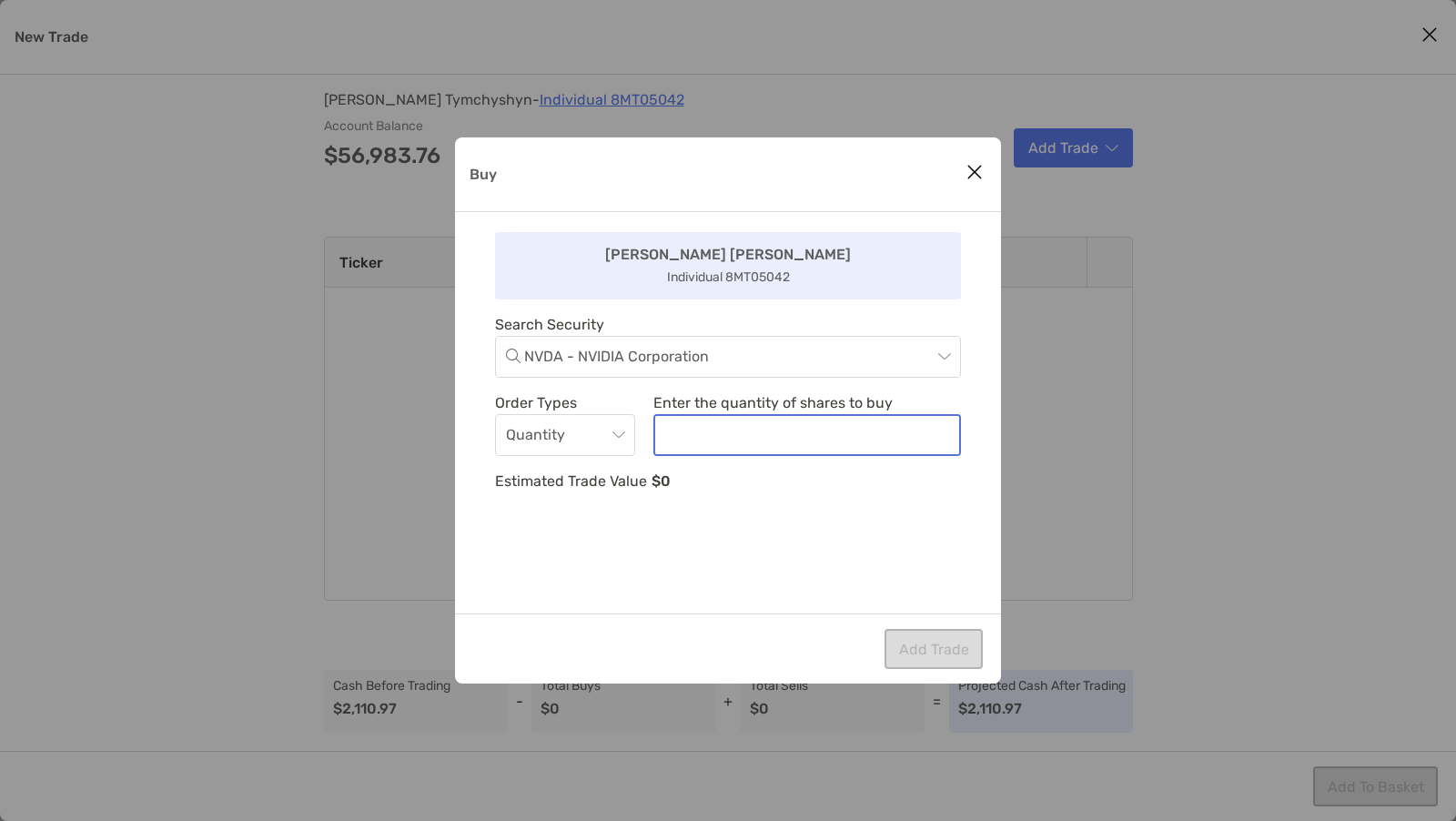
click at [734, 429] on input "noSymbolCurrency" at bounding box center [807, 434] width 304 height 38
type input "*"
click at [629, 585] on div "Eric Eric Individual 8MT05042 Search Security NVDA - NVIDIA Corporation Order T…" at bounding box center [728, 412] width 546 height 401
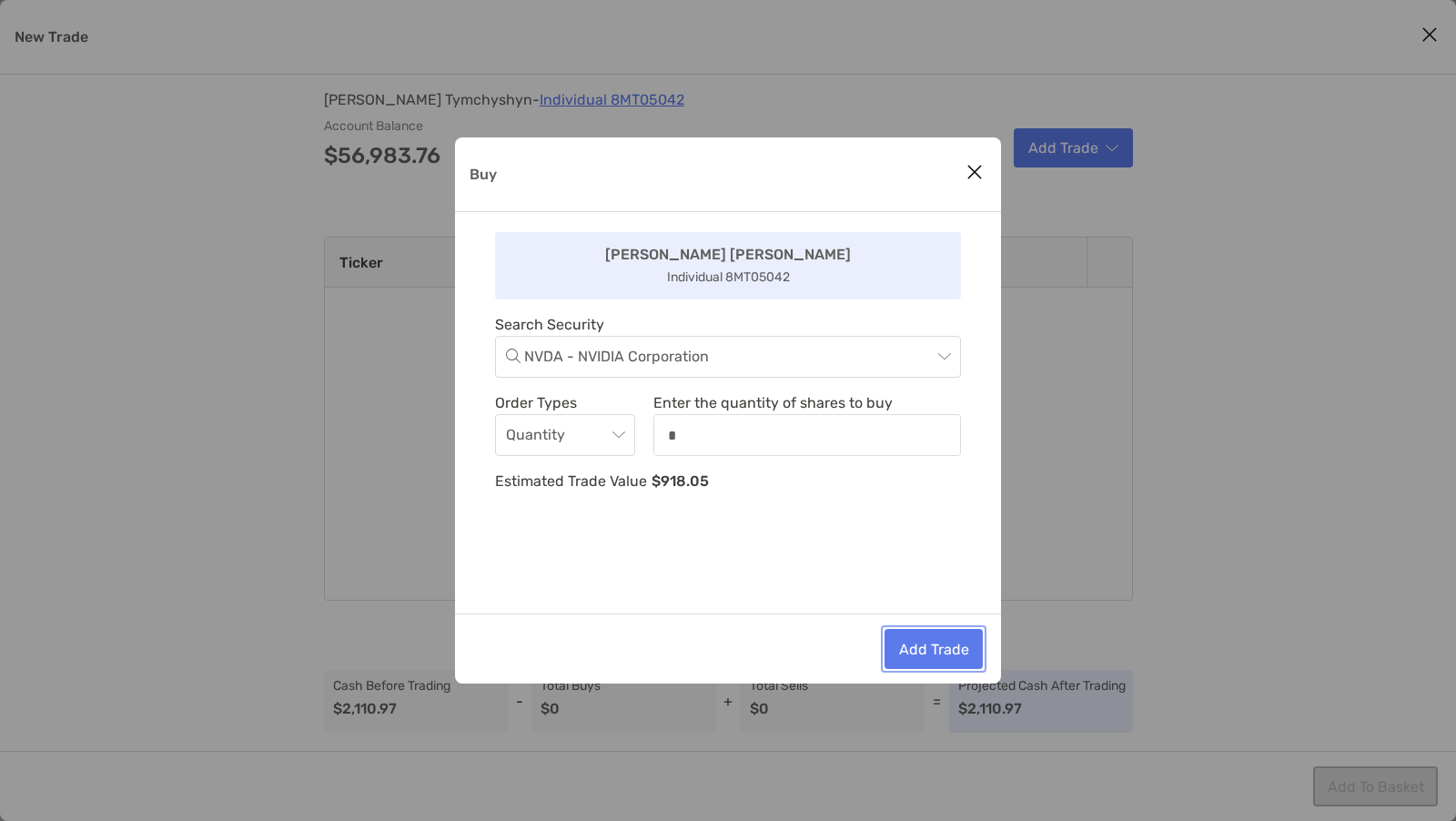
click at [919, 651] on button "Add Trade" at bounding box center [933, 648] width 99 height 40
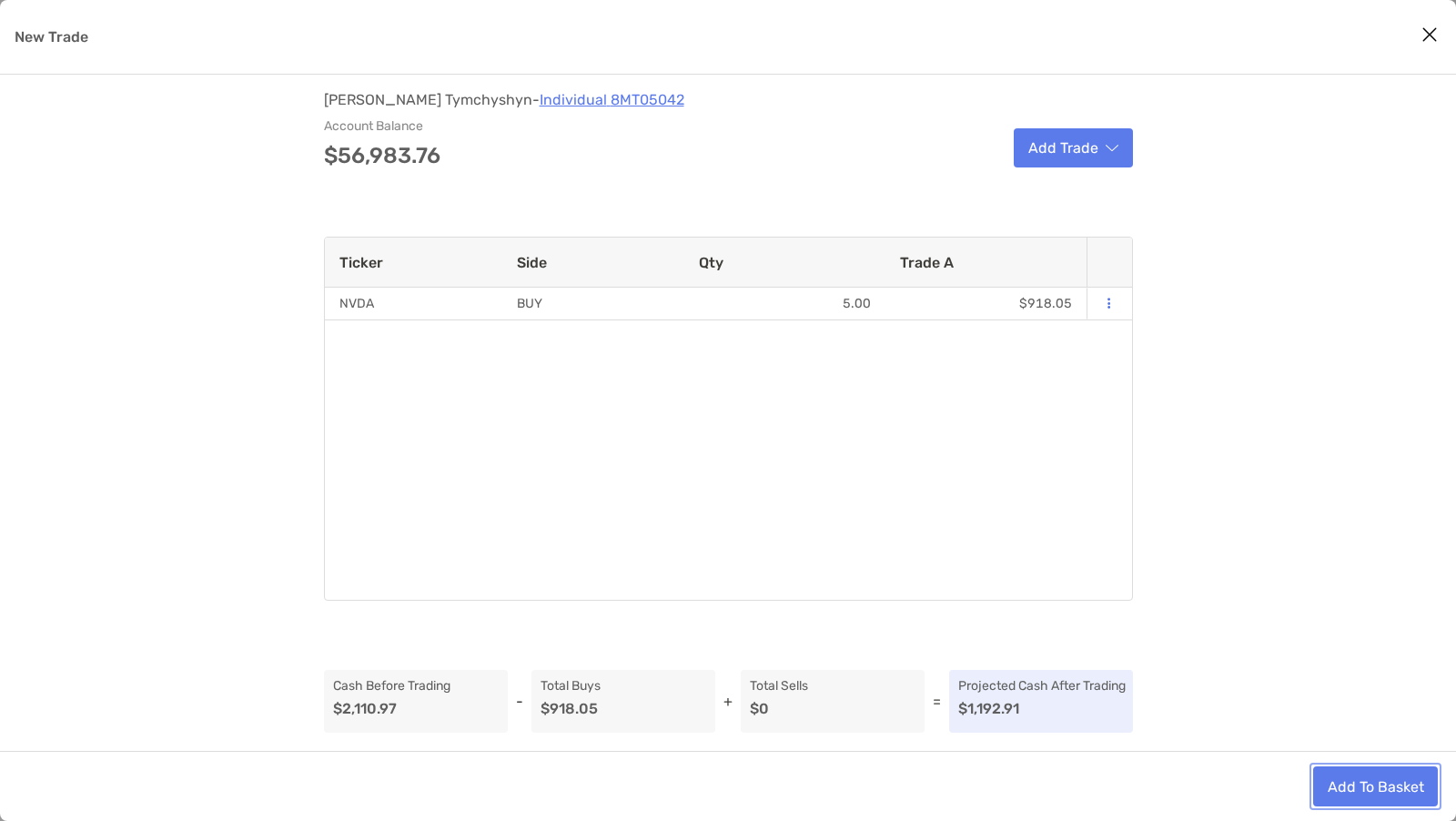
click at [1352, 799] on button "Add To Basket" at bounding box center [1375, 785] width 124 height 40
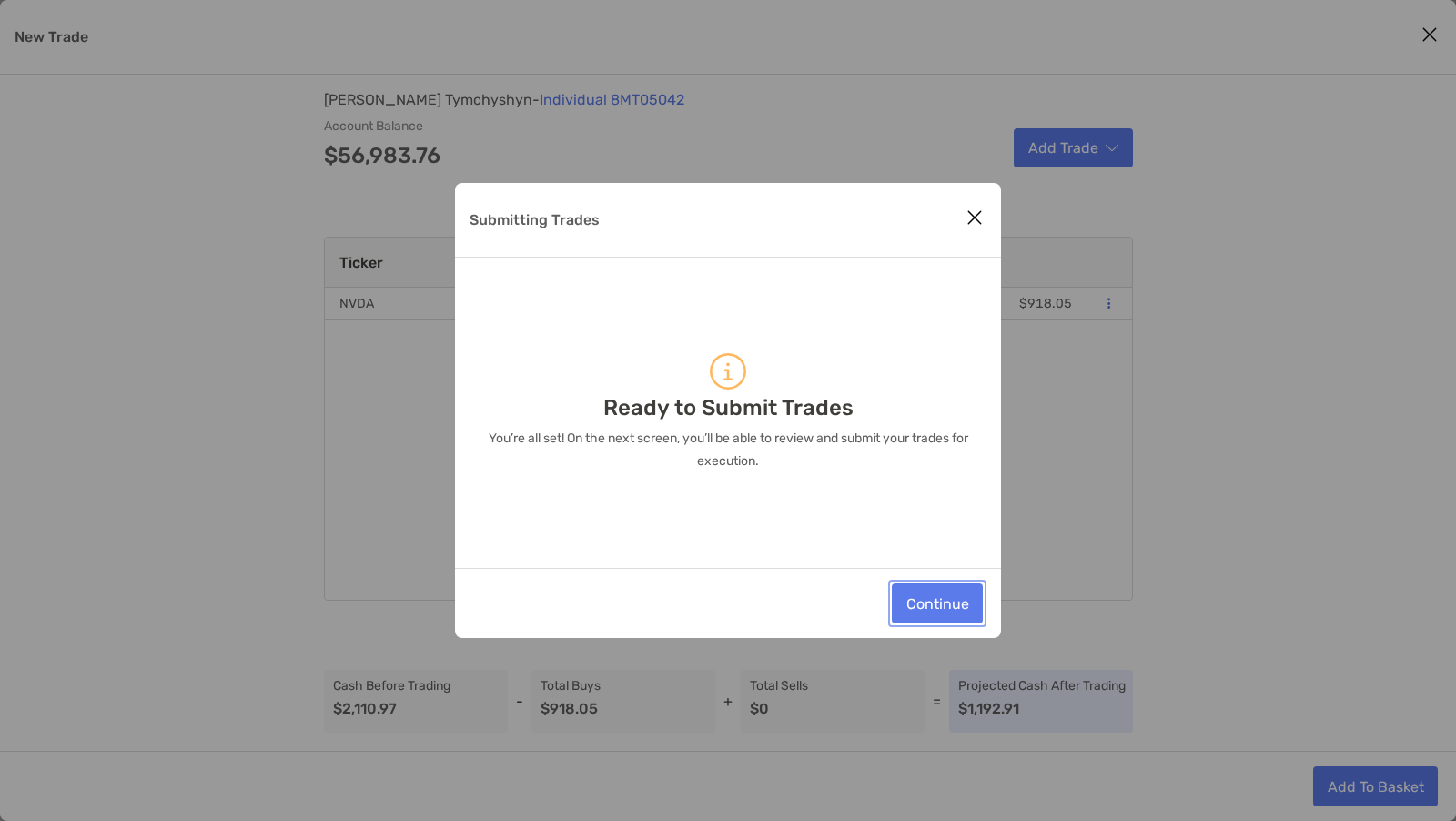
click at [943, 603] on button "Continue" at bounding box center [937, 603] width 91 height 40
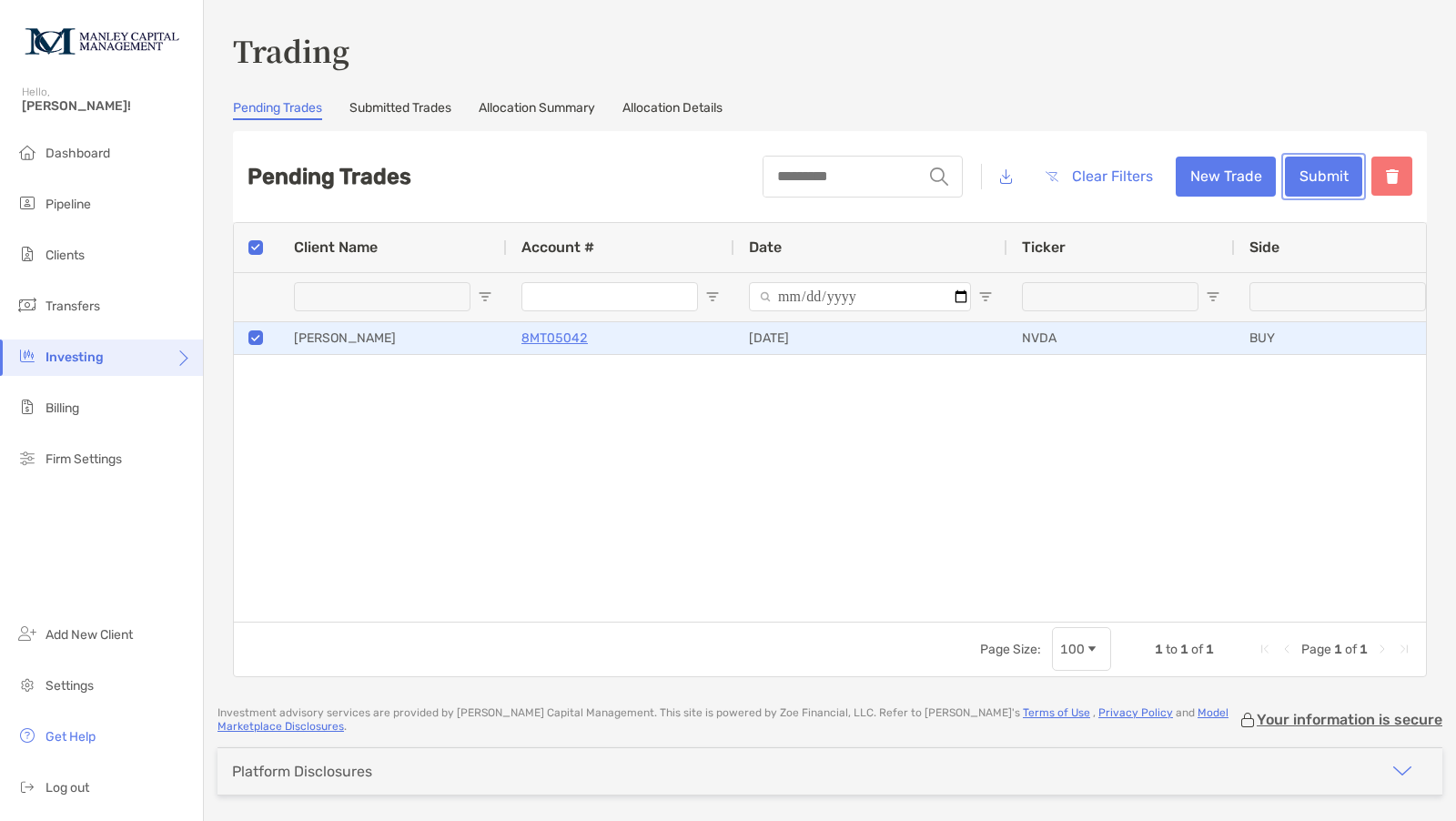
click at [1297, 177] on button "Submit" at bounding box center [1323, 176] width 77 height 40
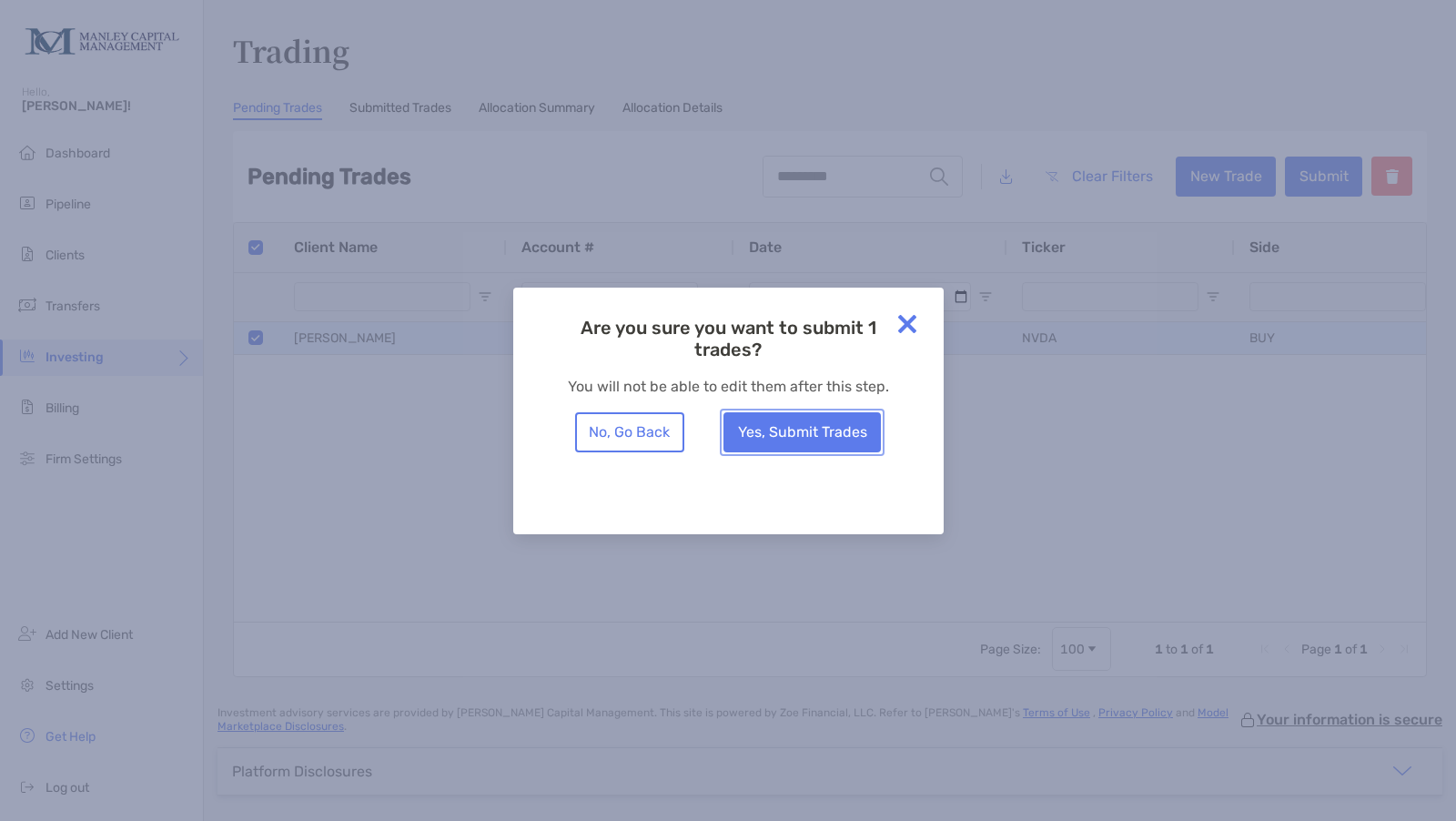
click at [803, 435] on button "Yes, Submit Trades" at bounding box center [802, 431] width 158 height 40
